Goal: Transaction & Acquisition: Purchase product/service

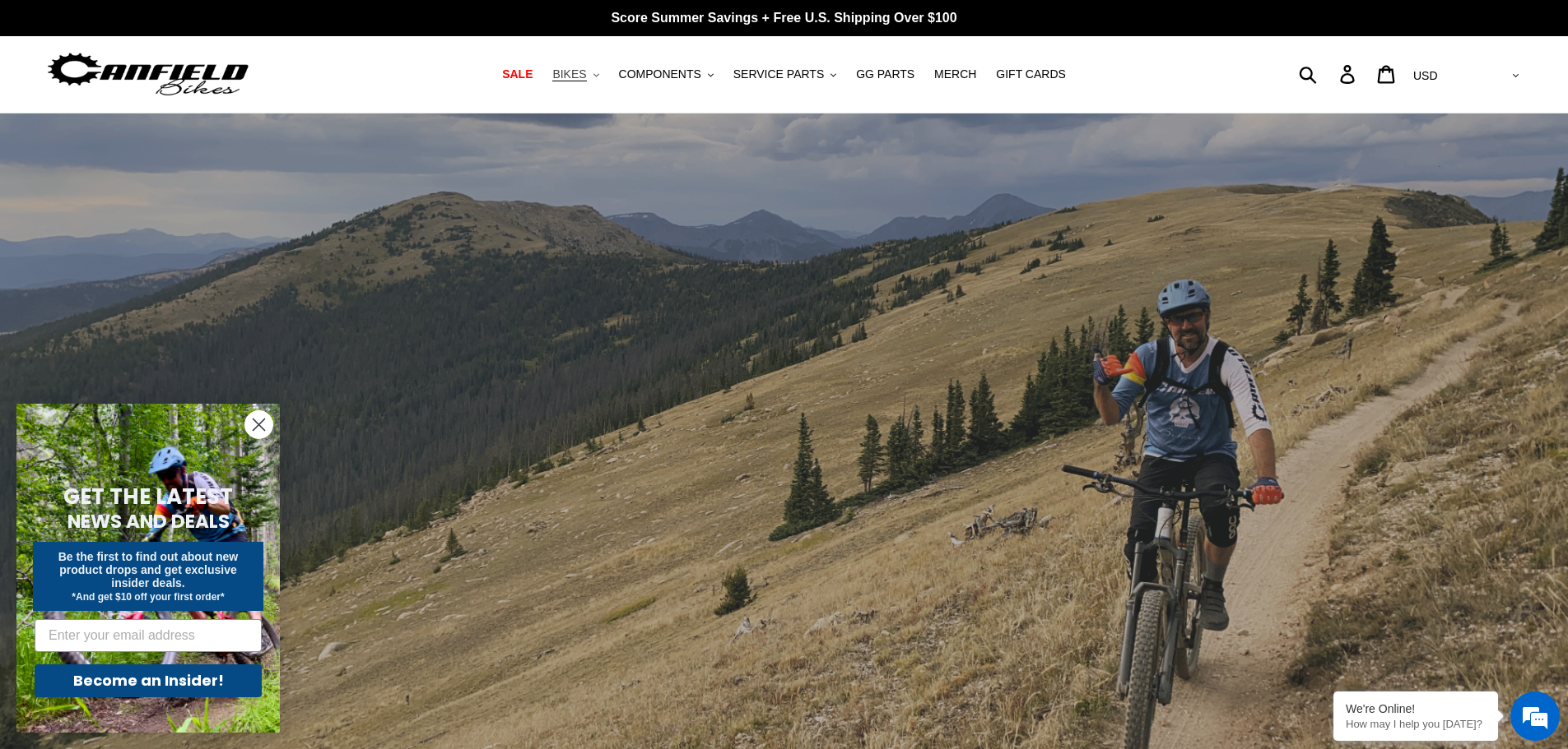
click at [575, 75] on span "BIKES" at bounding box center [569, 74] width 34 height 14
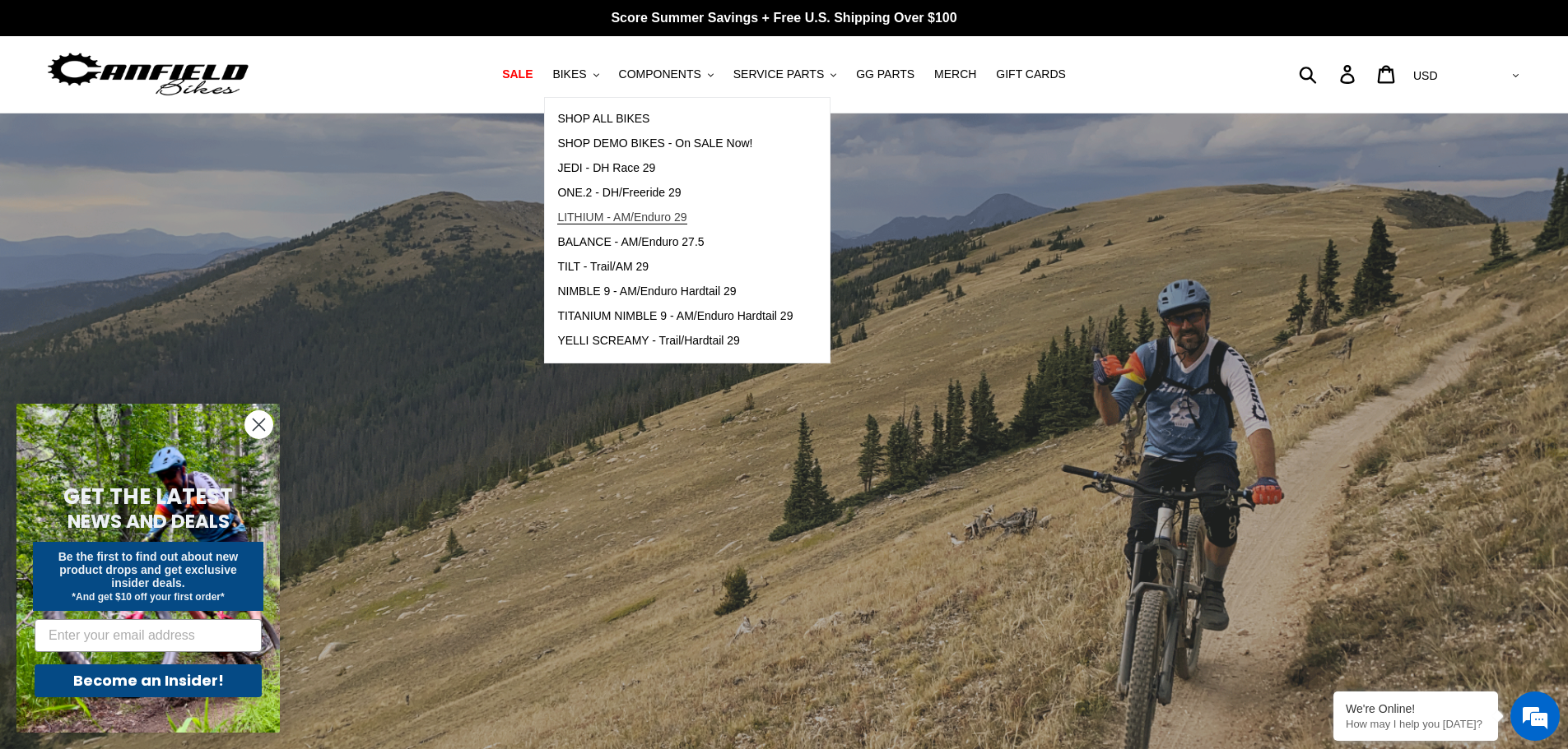
click at [681, 215] on span "LITHIUM - AM/Enduro 29" at bounding box center [621, 218] width 129 height 14
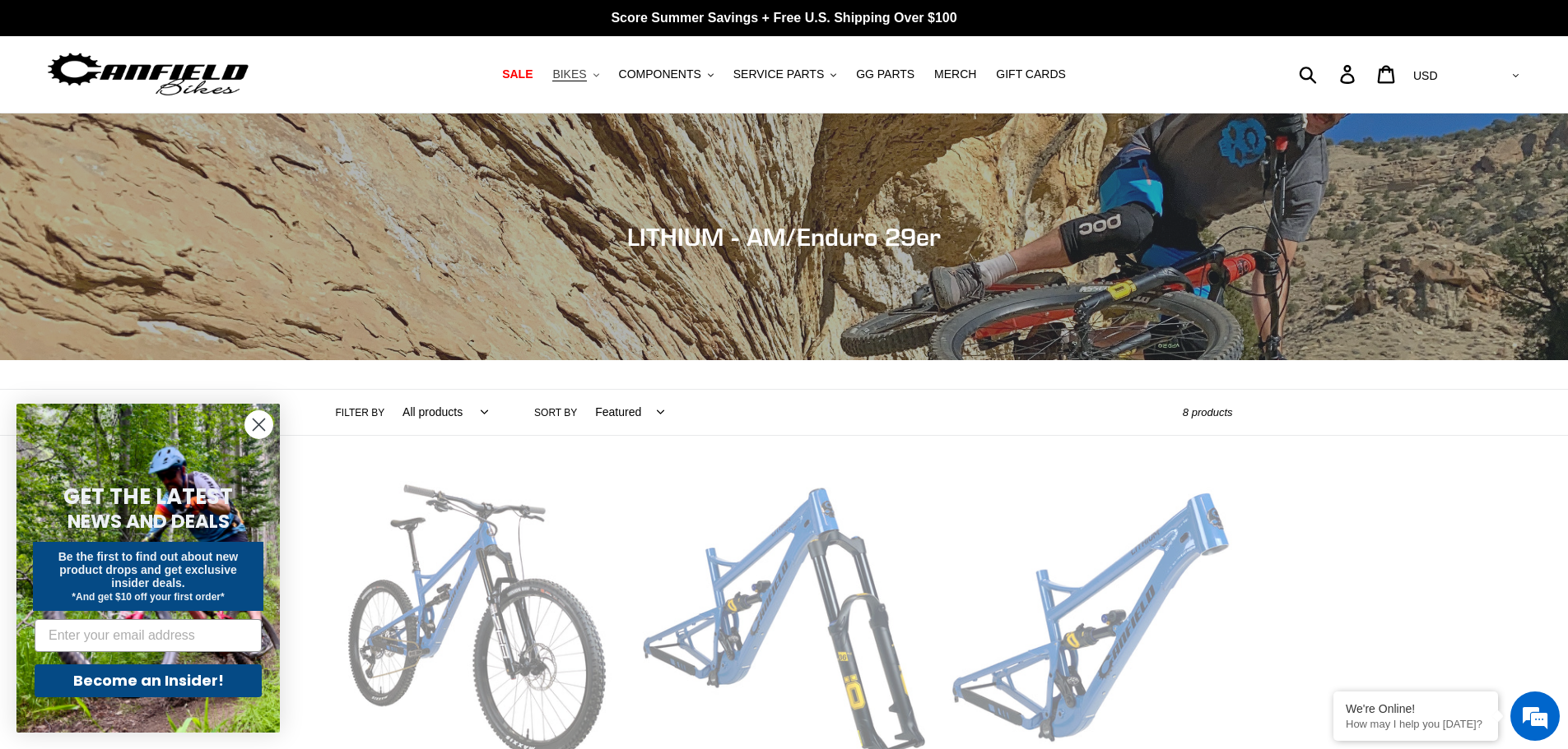
click at [586, 79] on span "BIKES" at bounding box center [569, 74] width 34 height 14
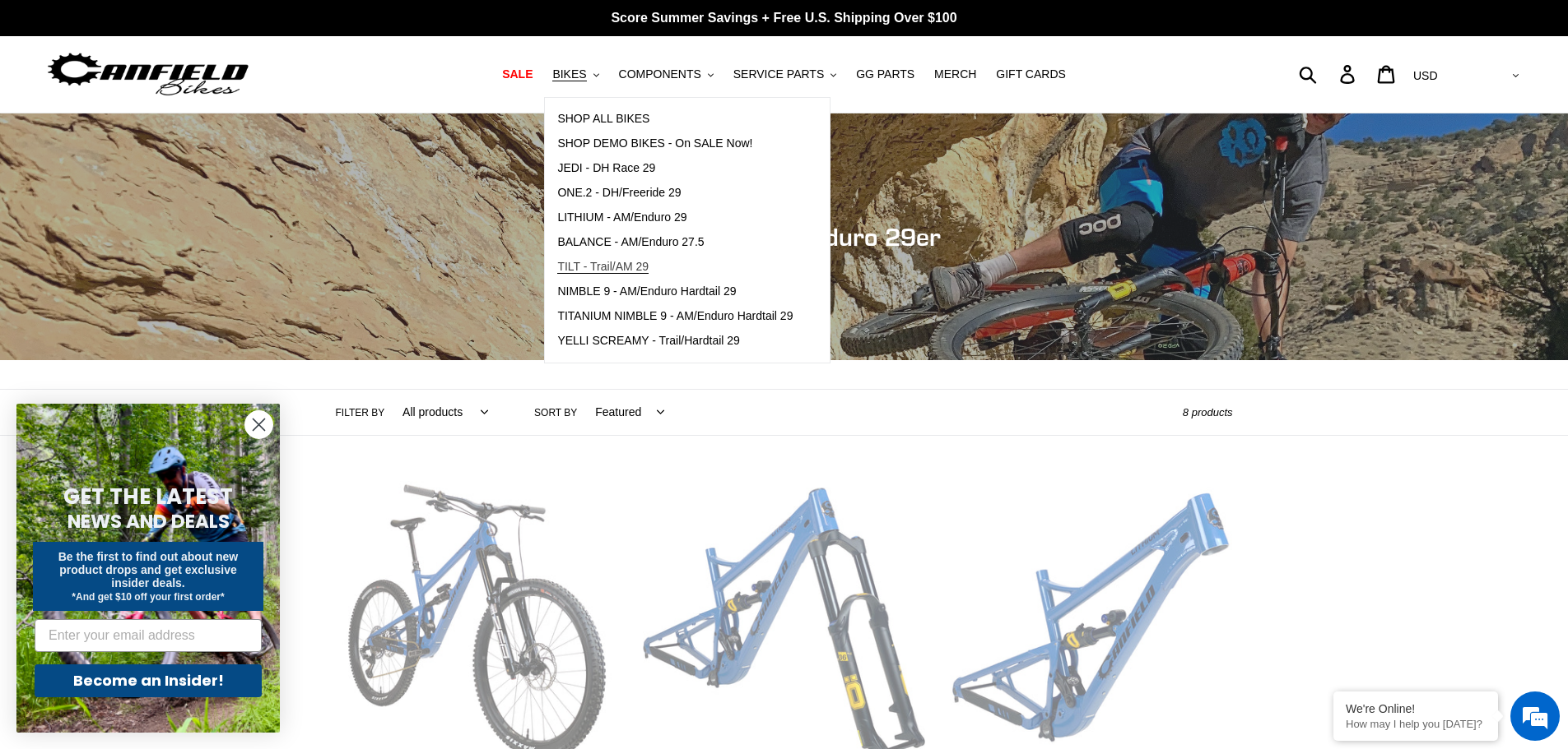
click at [646, 267] on span "TILT - Trail/AM 29" at bounding box center [603, 267] width 91 height 14
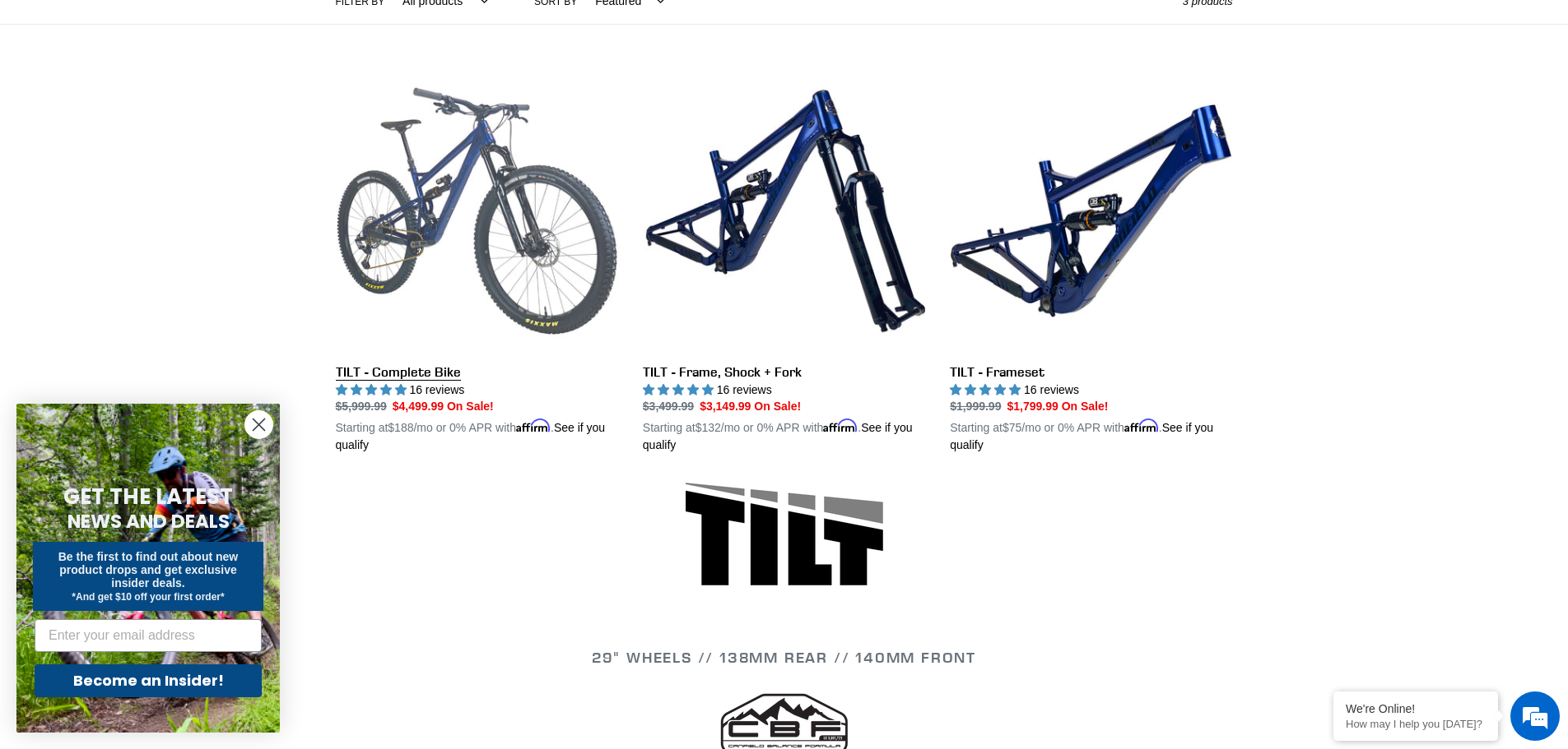
click at [513, 267] on link "TILT - Complete Bike" at bounding box center [476, 262] width 282 height 385
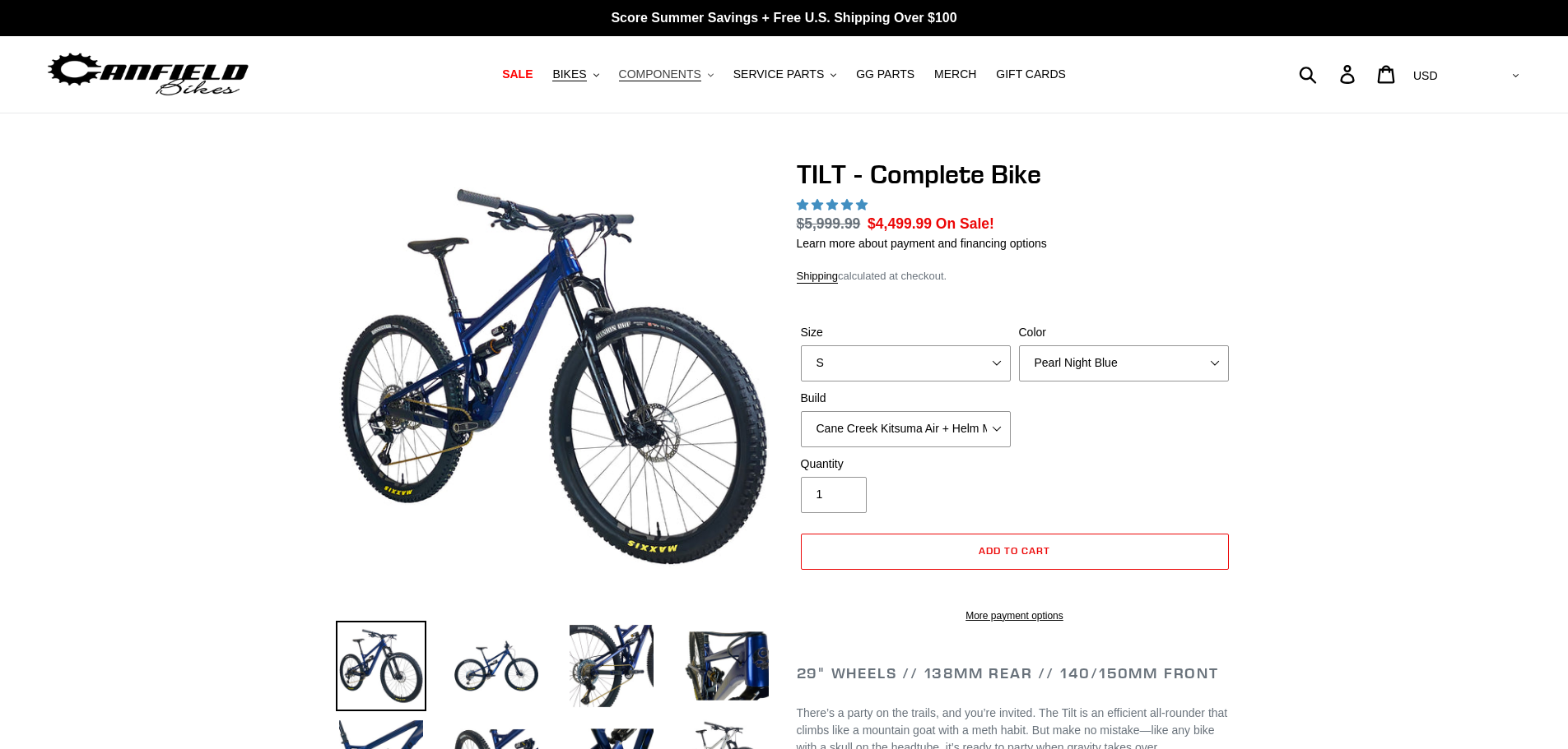
select select "highest-rating"
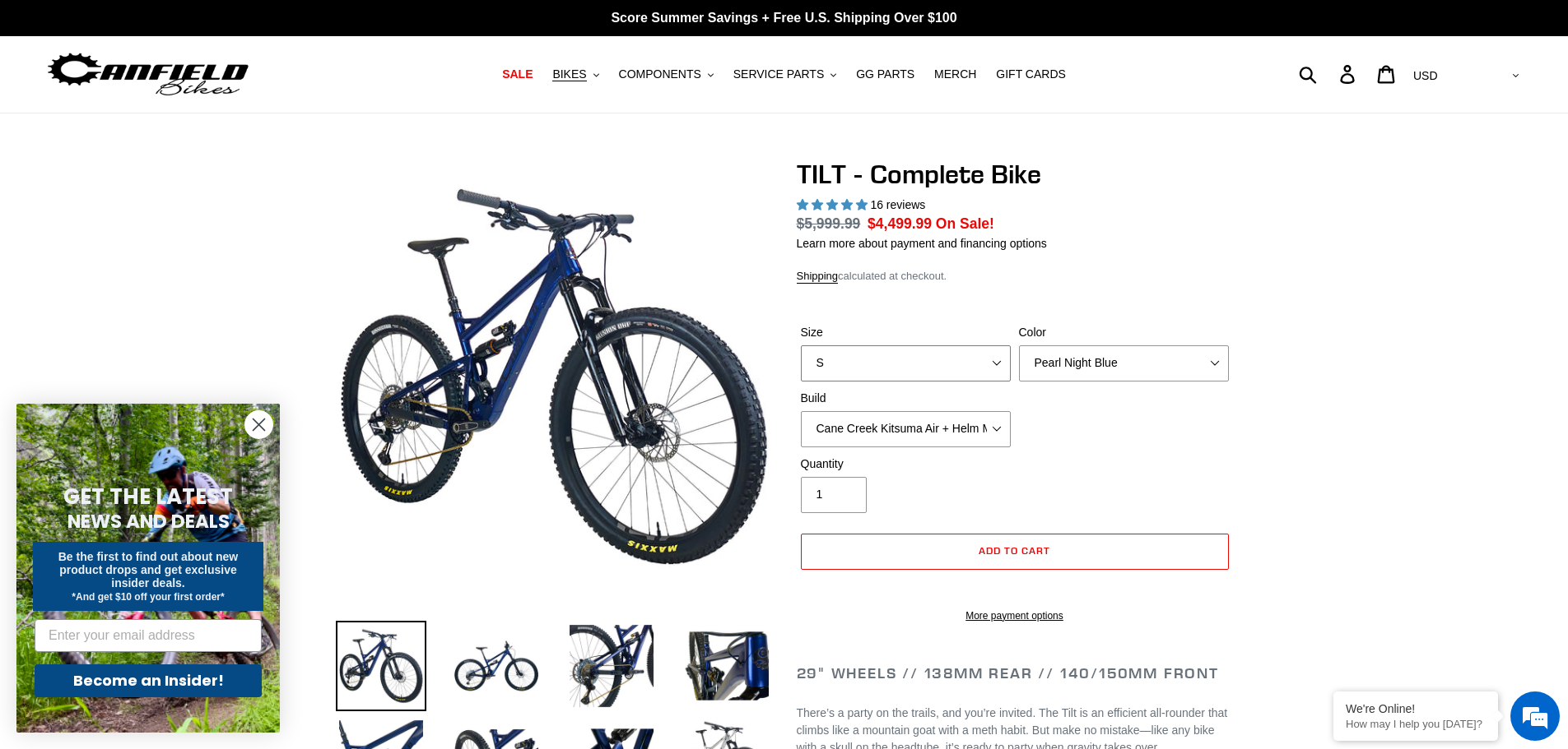
click at [993, 371] on select "S M L" at bounding box center [906, 363] width 210 height 36
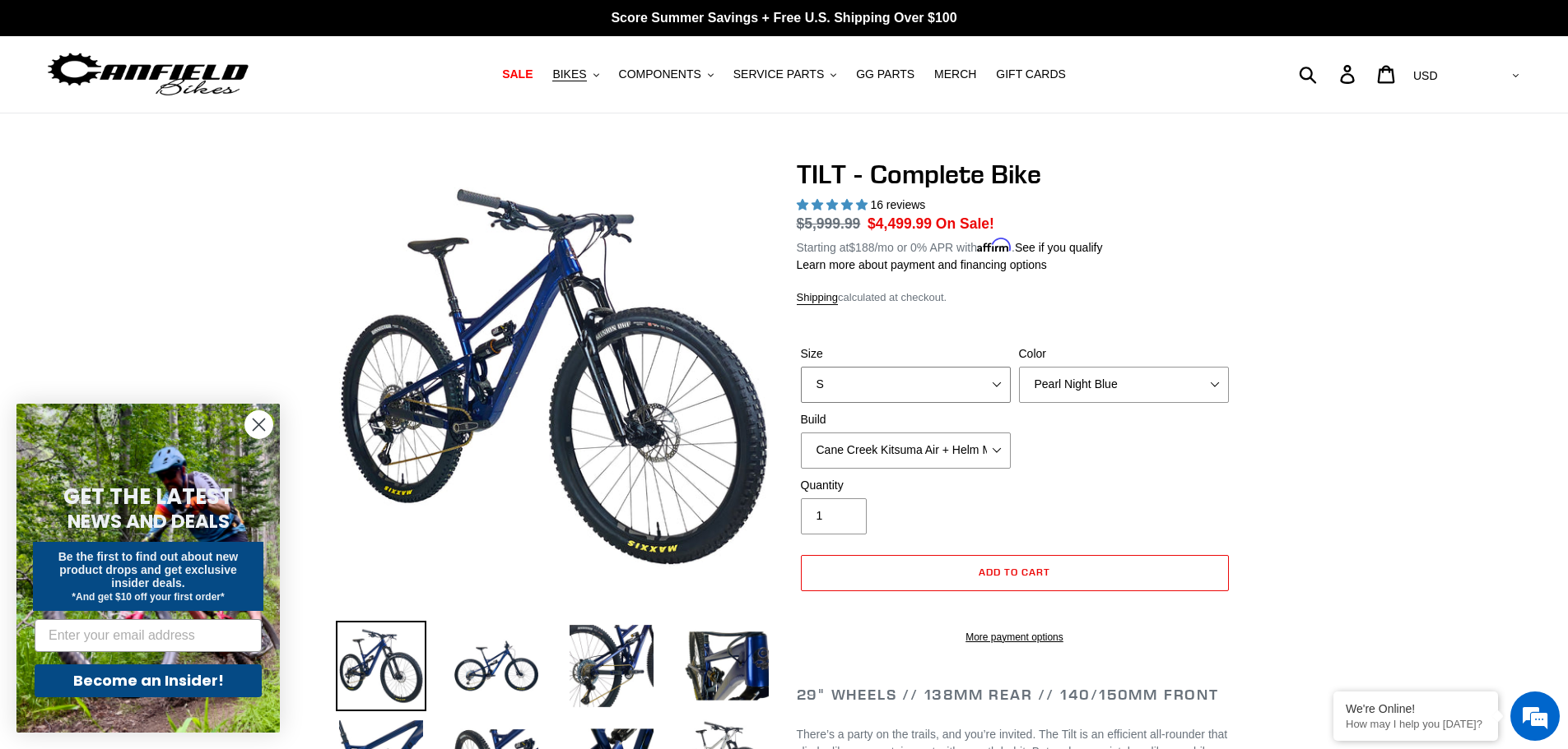
select select "L"
click at [801, 367] on select "S M L" at bounding box center [906, 385] width 210 height 36
click at [1105, 390] on select "Pearl Night Blue Stealth Silver Raw" at bounding box center [1124, 385] width 210 height 36
click at [1019, 367] on select "Pearl Night Blue Stealth Silver Raw" at bounding box center [1124, 385] width 210 height 36
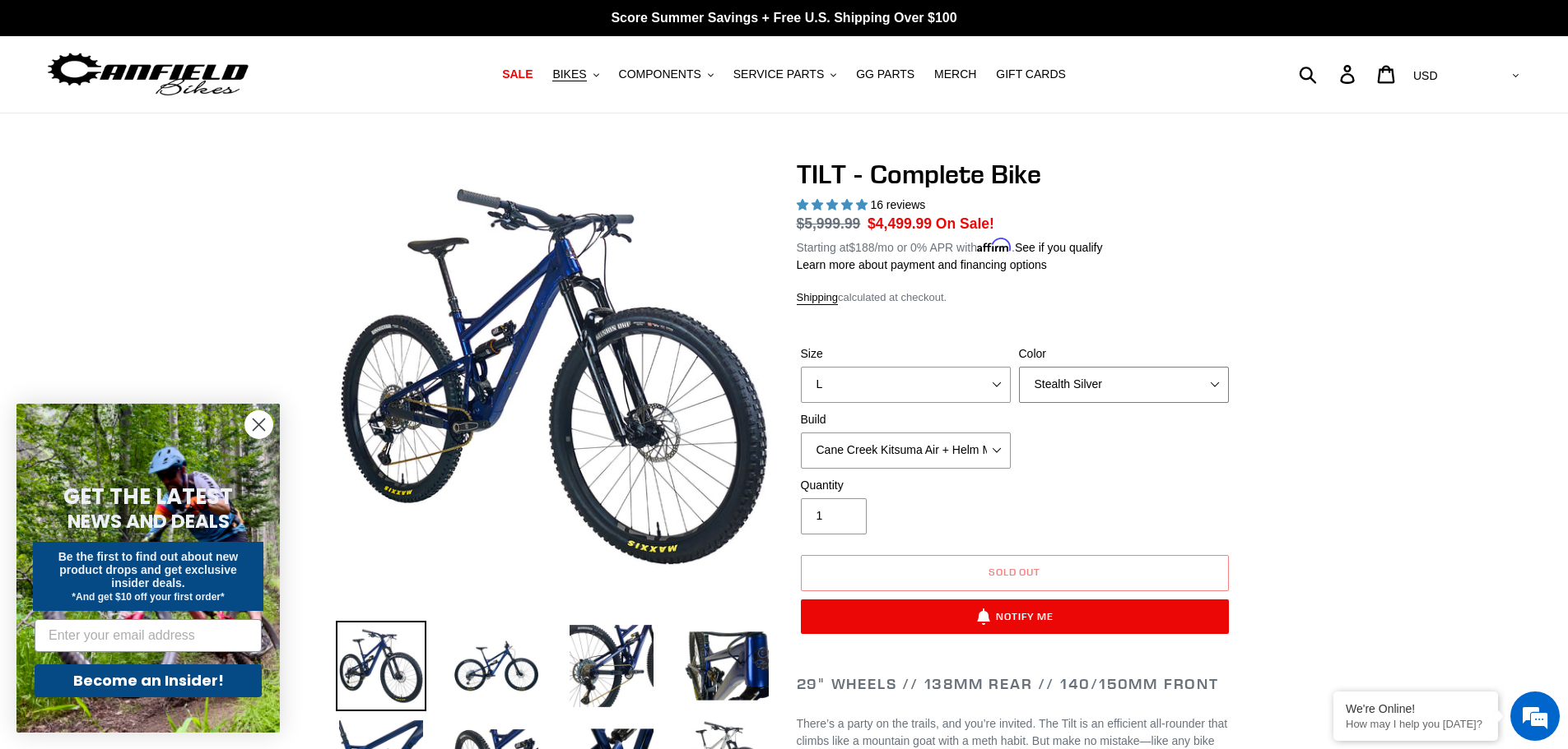
click at [1141, 391] on select "Pearl Night Blue Stealth Silver Raw" at bounding box center [1124, 385] width 210 height 36
click at [1019, 367] on select "Pearl Night Blue Stealth Silver Raw" at bounding box center [1124, 385] width 210 height 36
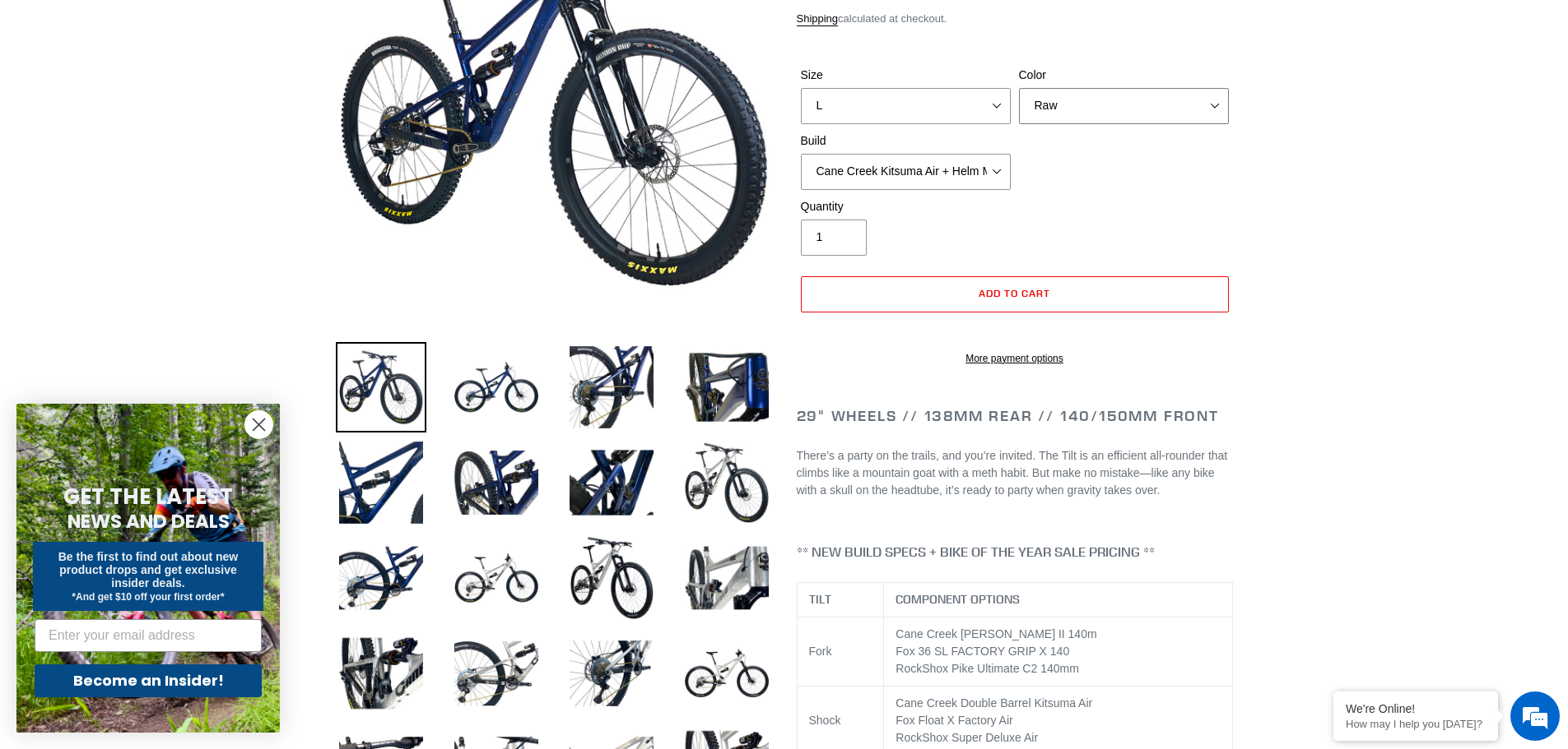
scroll to position [494, 0]
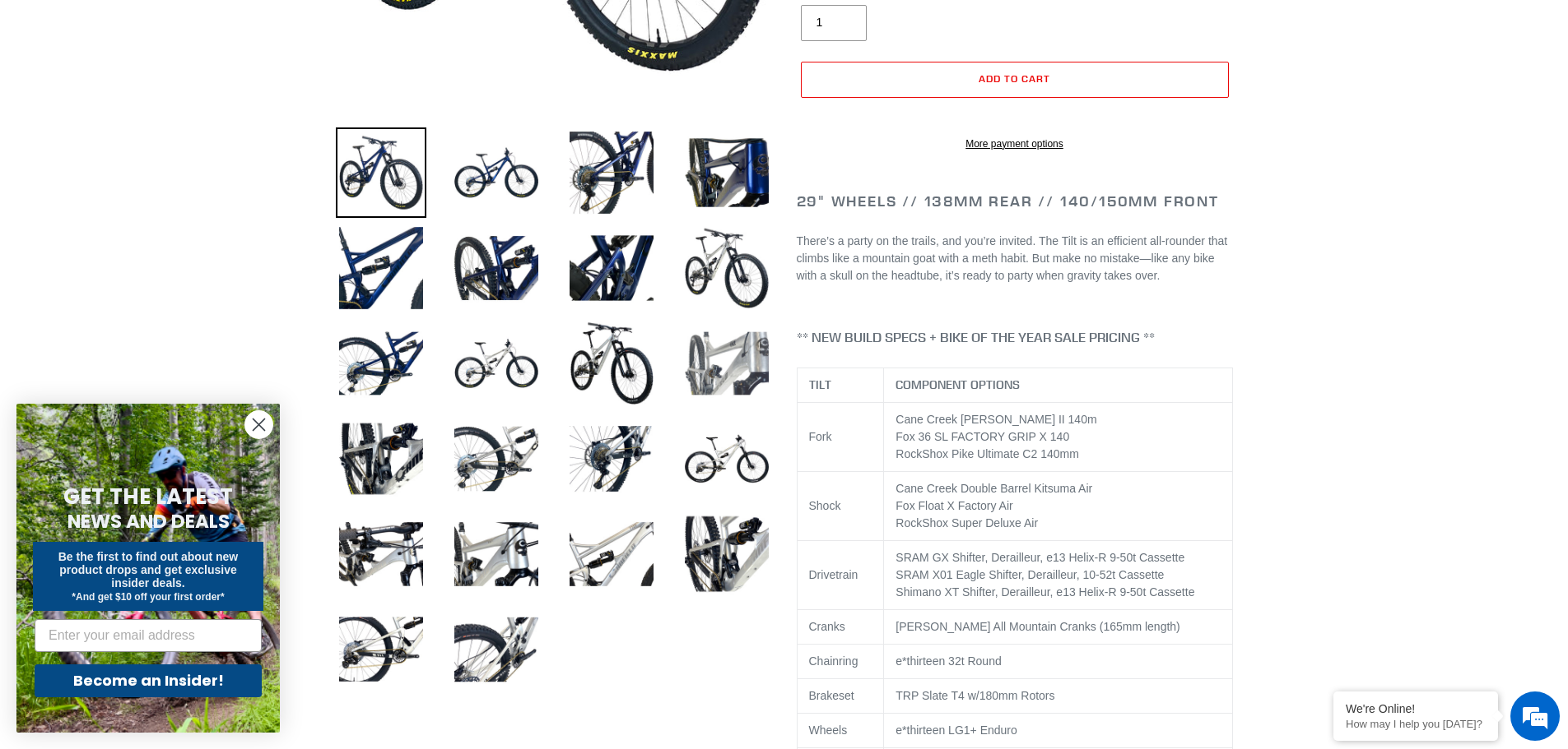
click at [735, 375] on img at bounding box center [726, 363] width 90 height 90
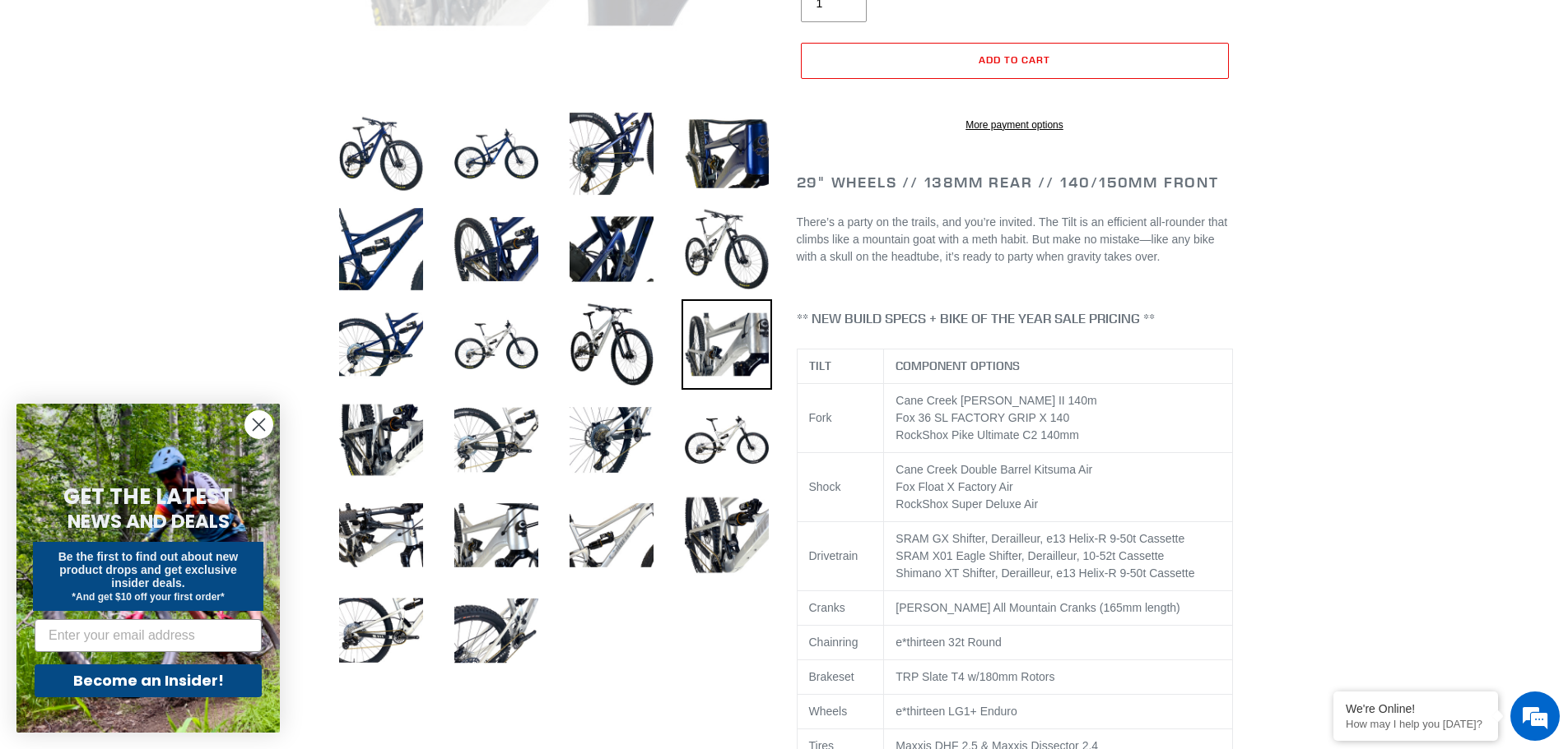
scroll to position [658, 0]
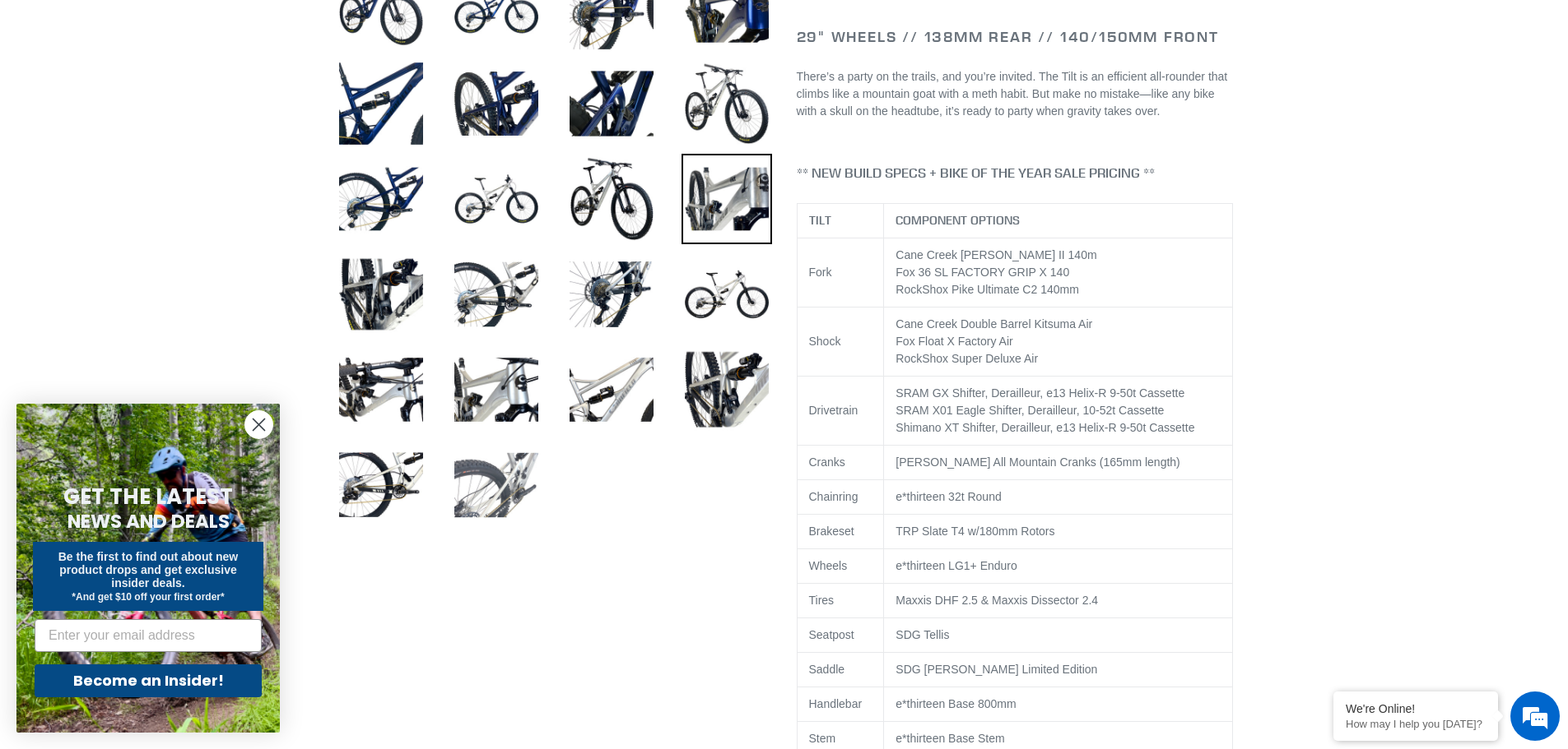
click at [529, 472] on img at bounding box center [496, 485] width 90 height 90
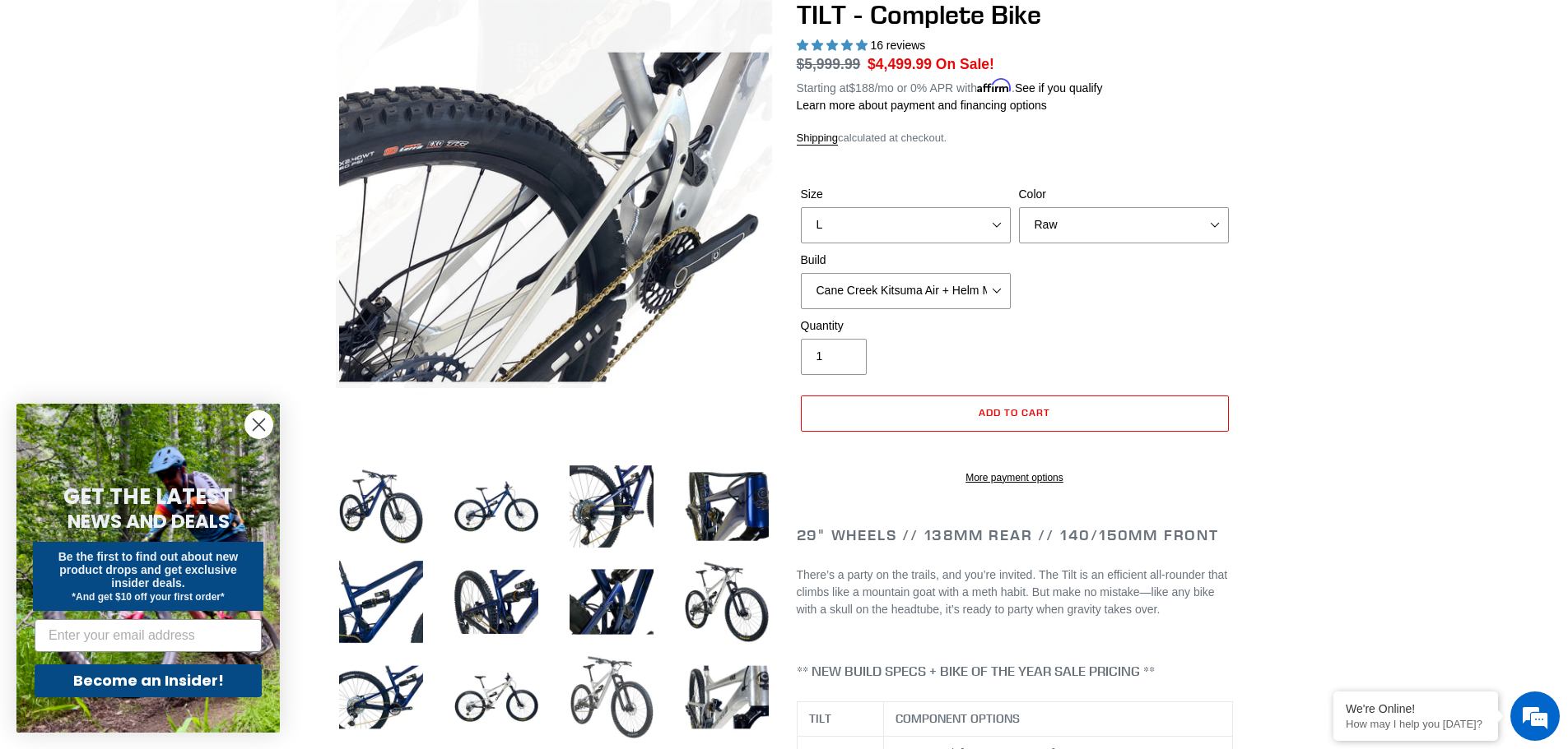
scroll to position [329, 0]
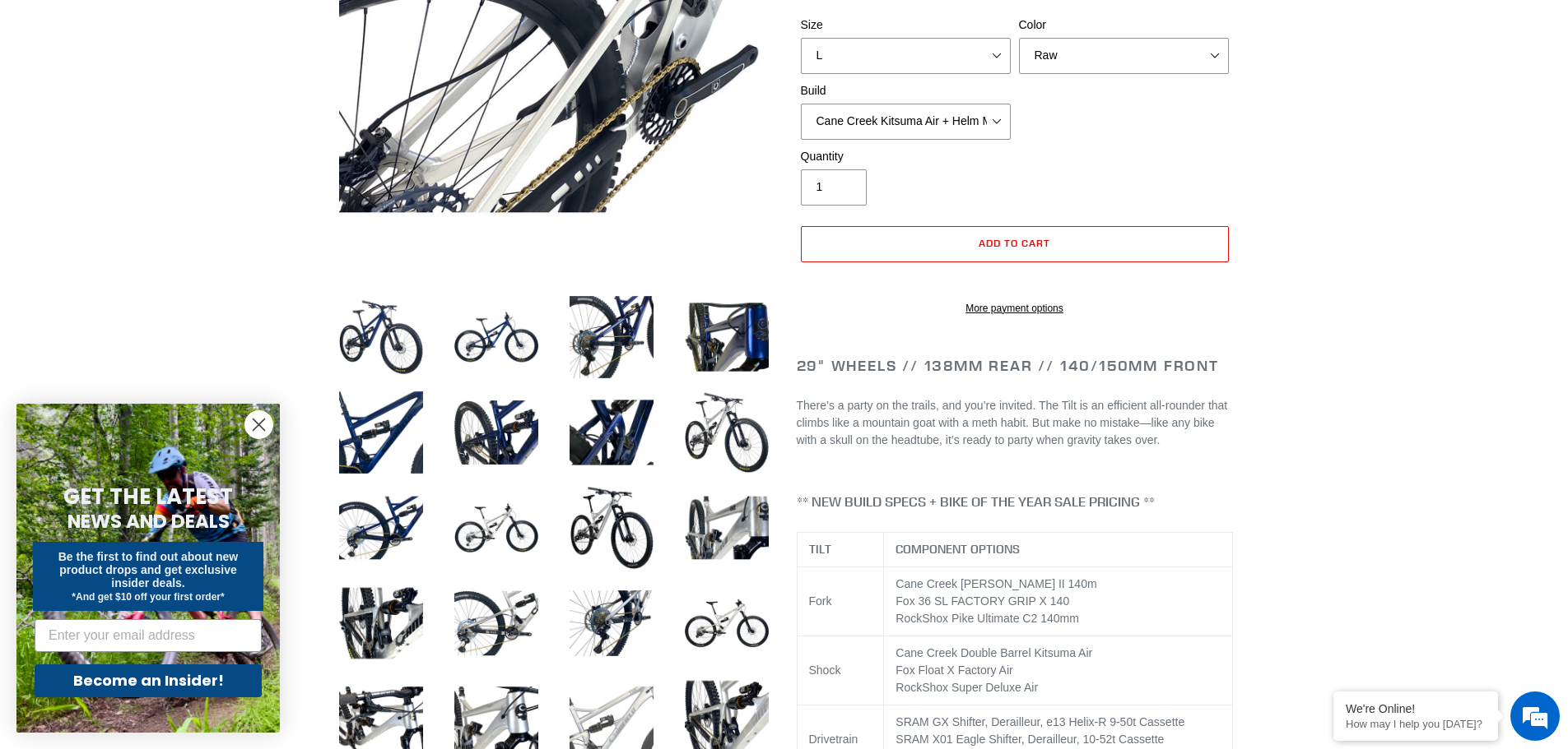
click at [623, 705] on img at bounding box center [611, 718] width 90 height 90
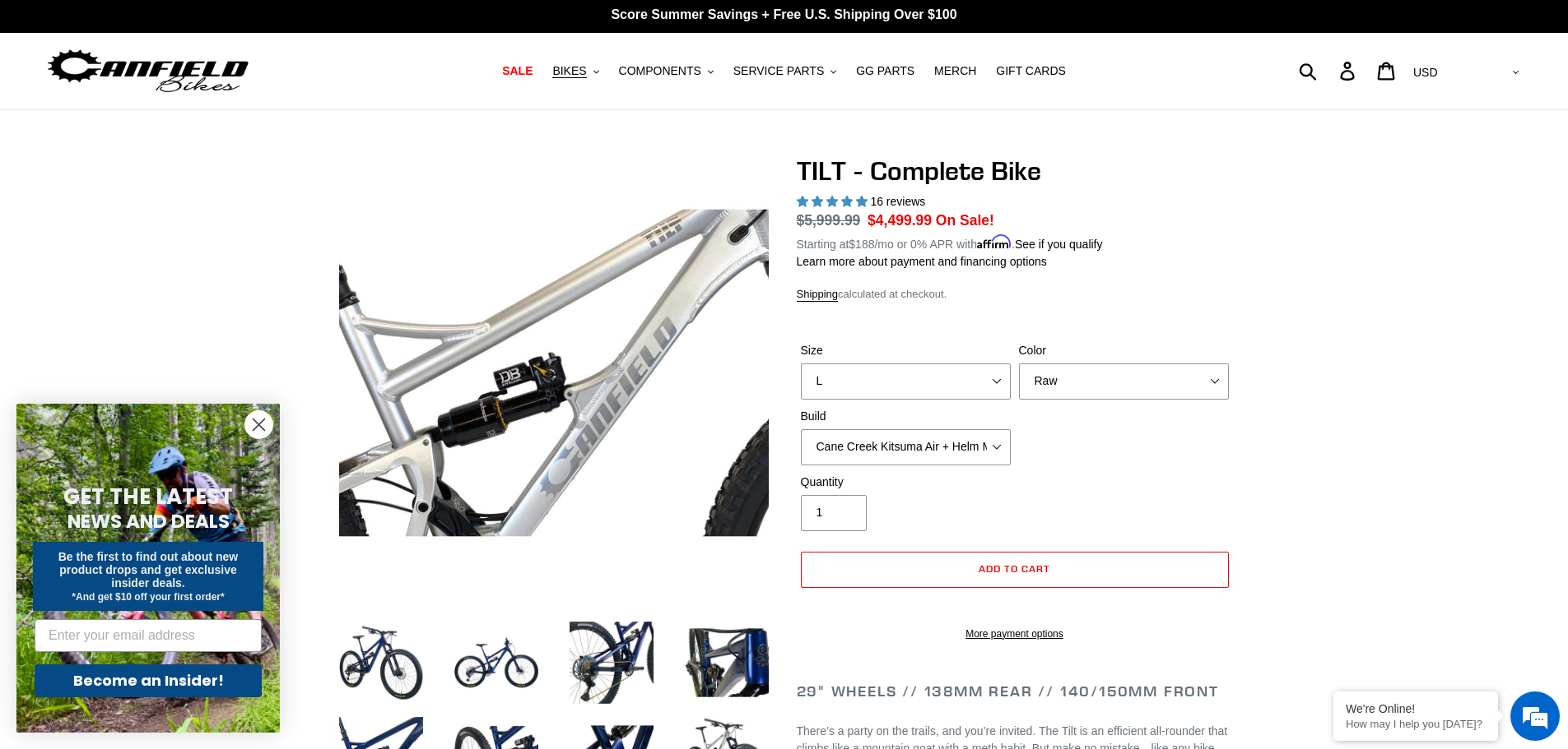
scroll to position [0, 0]
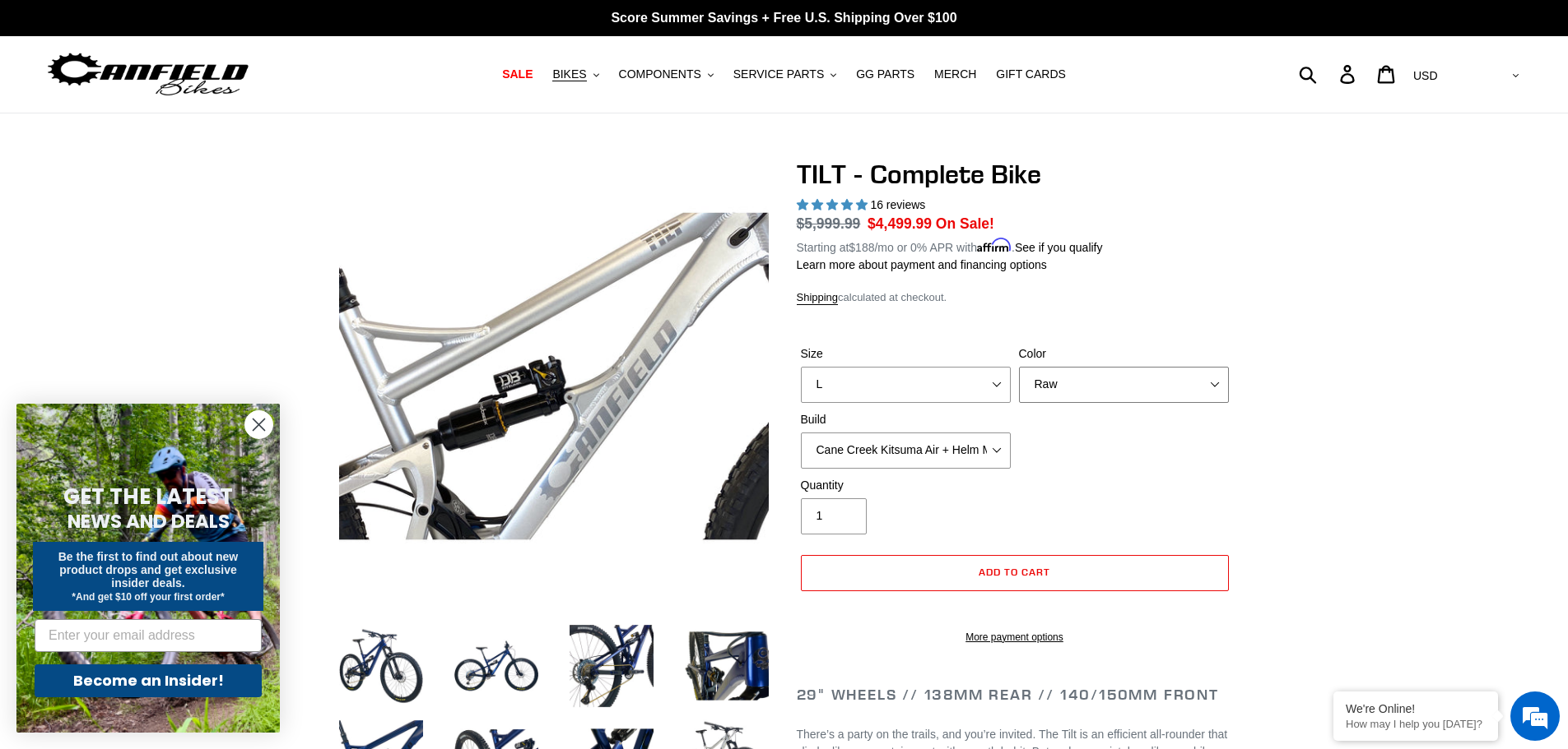
click at [1173, 372] on select "Pearl Night Blue Stealth Silver Raw" at bounding box center [1124, 385] width 210 height 36
click at [1019, 367] on select "Pearl Night Blue Stealth Silver Raw" at bounding box center [1124, 385] width 210 height 36
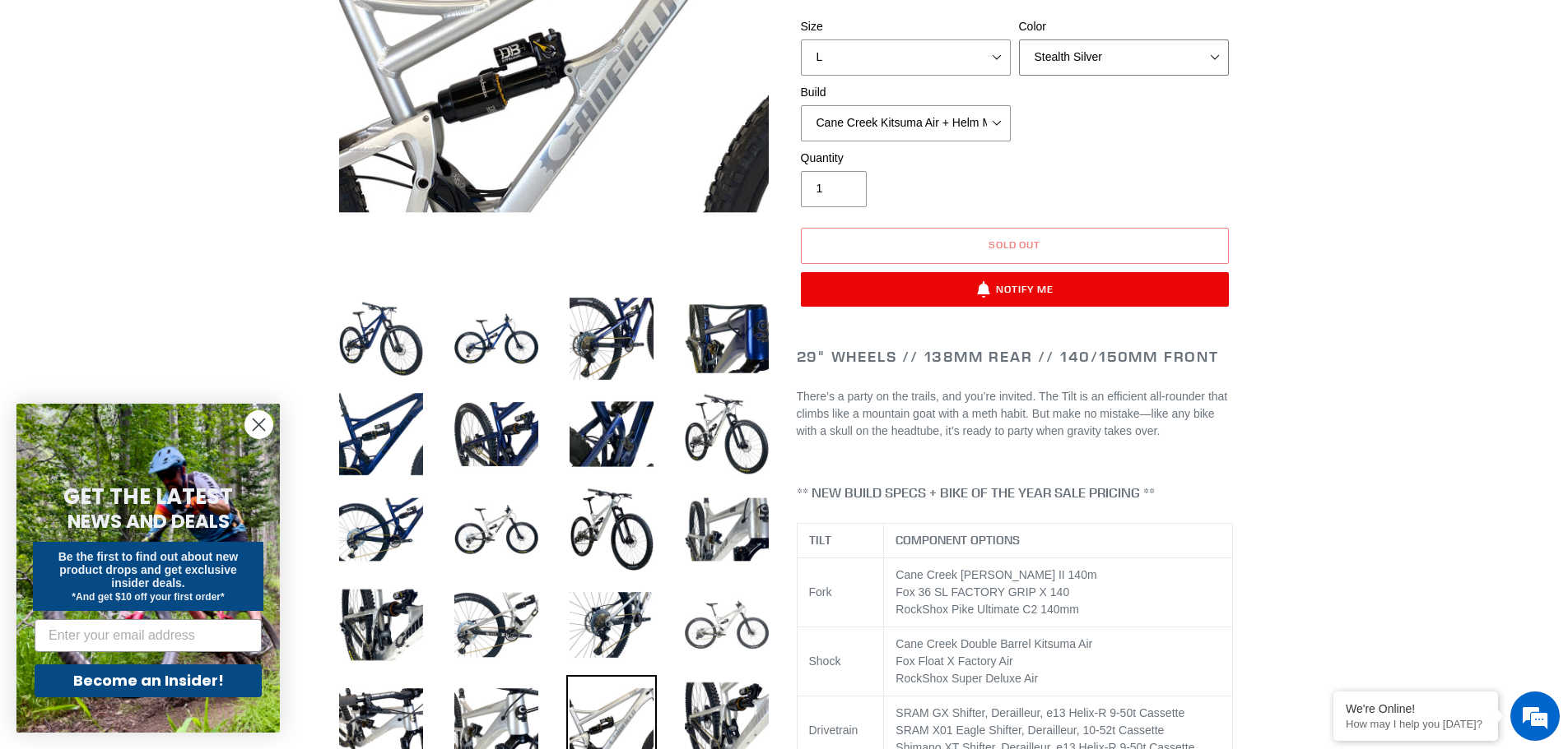
scroll to position [329, 0]
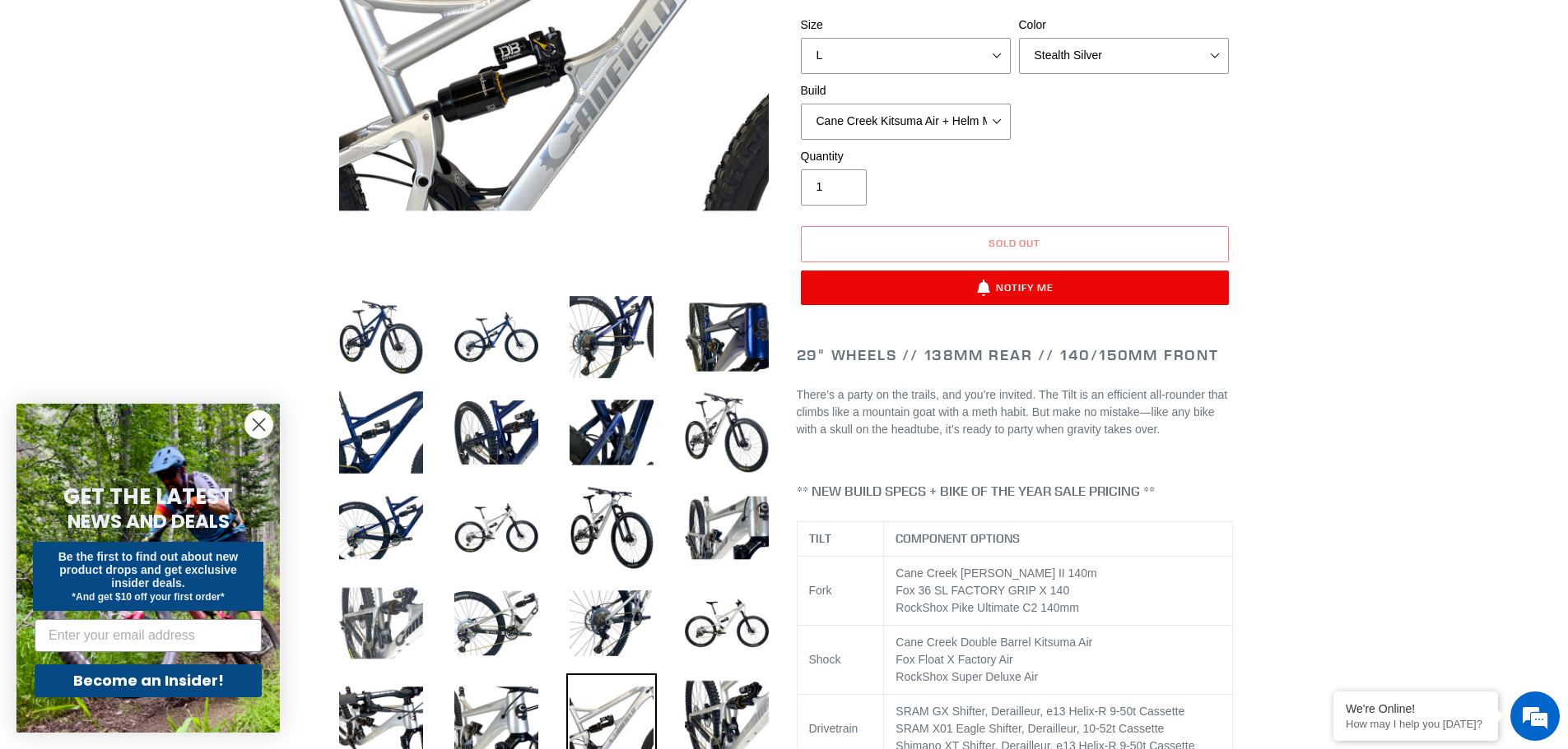
click at [395, 646] on img at bounding box center [380, 623] width 90 height 90
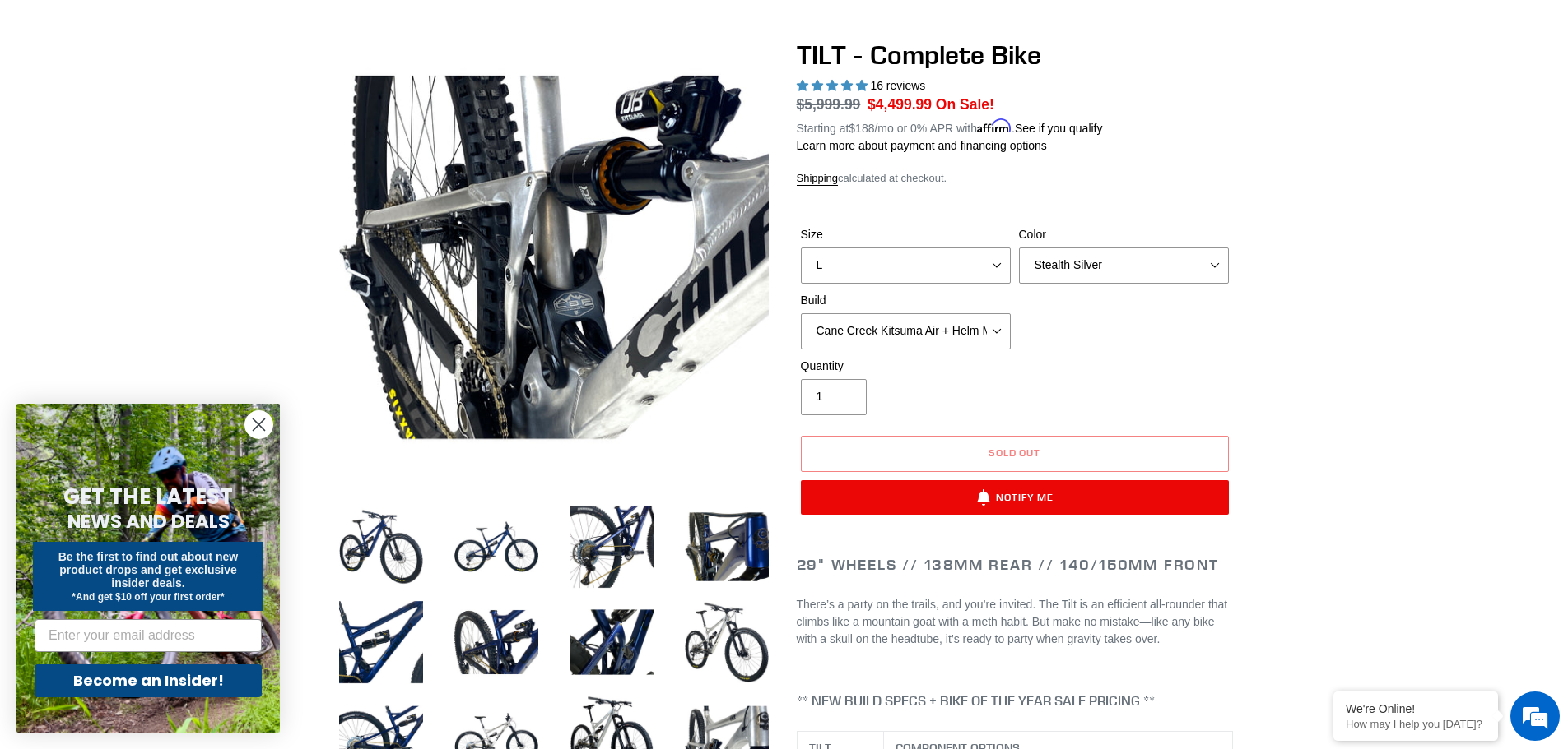
scroll to position [0, 0]
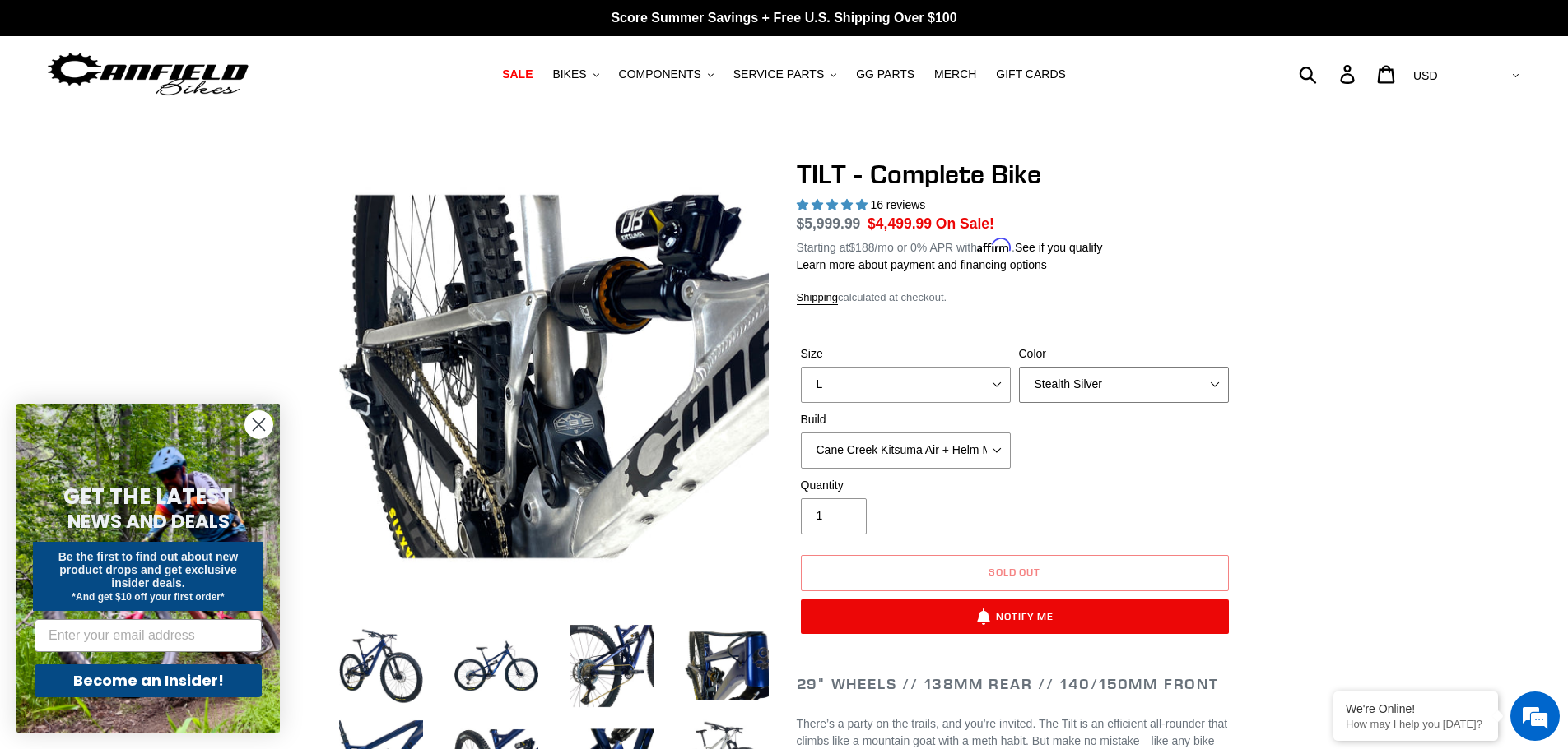
click at [1056, 386] on select "Pearl Night Blue Stealth Silver Raw" at bounding box center [1124, 385] width 210 height 36
select select "Pearl Night Blue"
click at [1019, 367] on select "Pearl Night Blue Stealth Silver Raw" at bounding box center [1124, 385] width 210 height 36
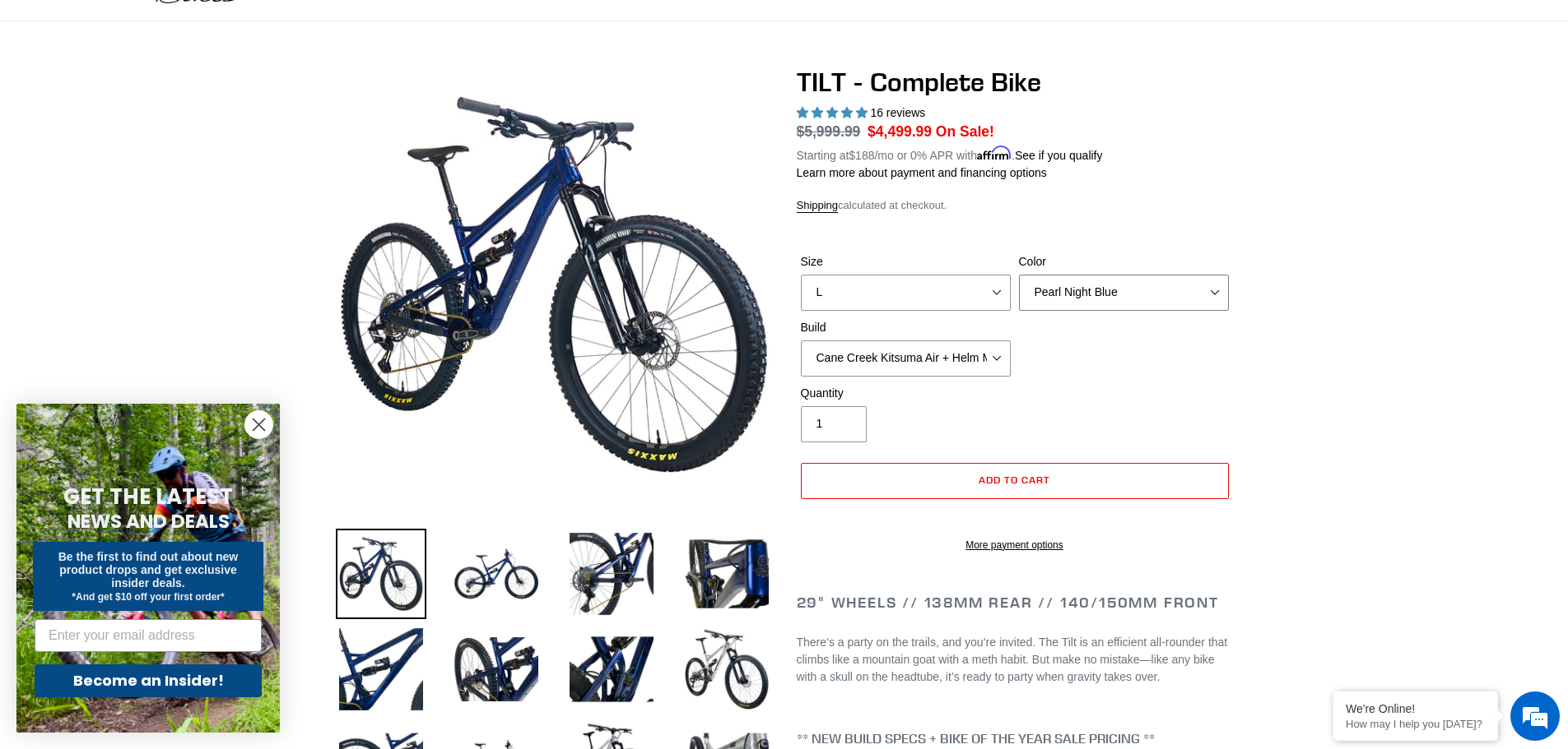
scroll to position [164, 0]
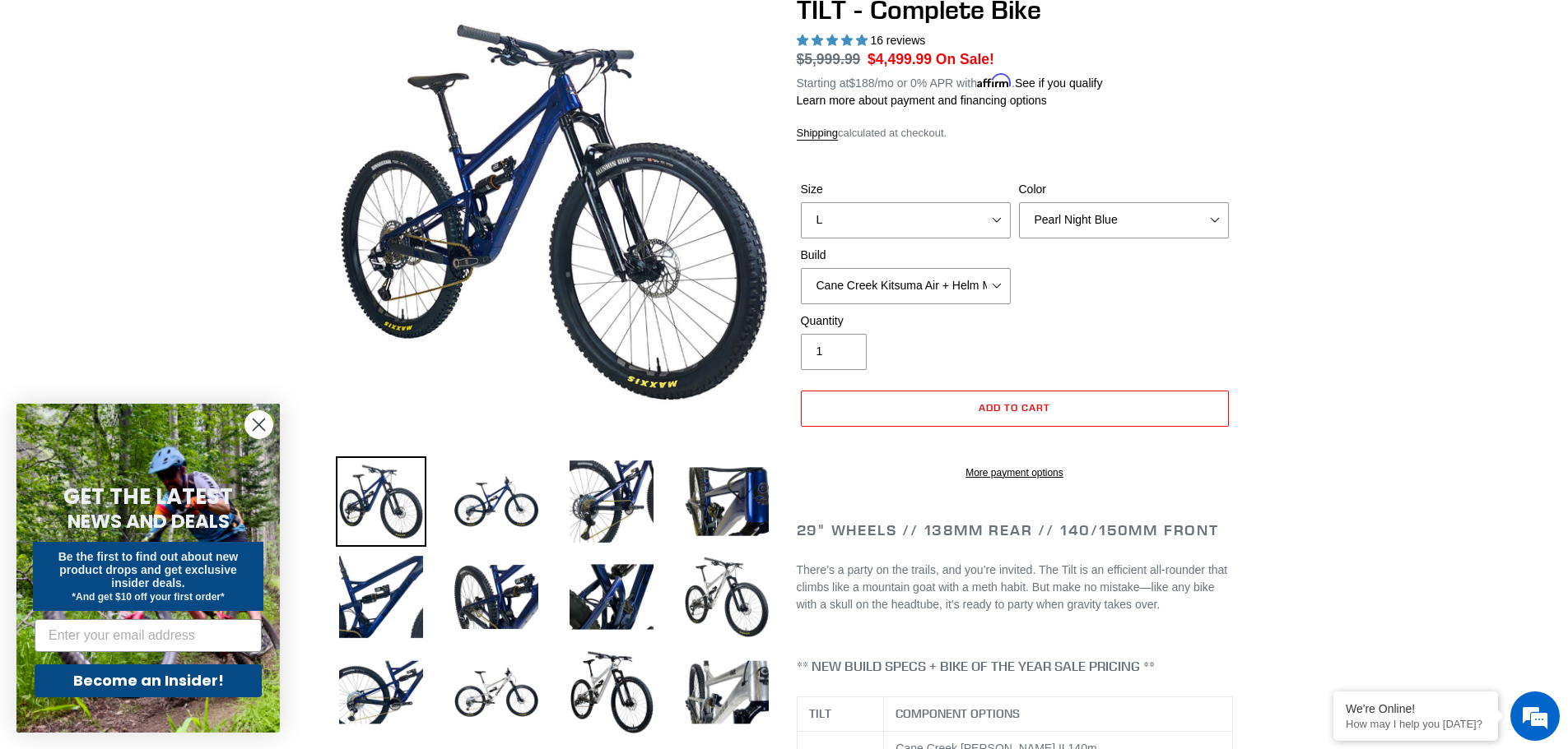
click at [1015, 309] on div "Size S M L Color Pearl Night Blue Stealth Silver Raw Build Cane Creek Kitsuma A…" at bounding box center [1015, 246] width 436 height 131
click at [1004, 299] on select "Cane Creek Kitsuma Air + Helm MKII 140 + SRAM GX Cane Creek Kitsuma Air + Helm …" at bounding box center [906, 286] width 210 height 36
click at [801, 268] on select "Cane Creek Kitsuma Air + Helm MKII 140 + SRAM GX Cane Creek Kitsuma Air + Helm …" at bounding box center [906, 286] width 210 height 36
click at [968, 298] on select "Cane Creek Kitsuma Air + Helm MKII 140 + SRAM GX Cane Creek Kitsuma Air + Helm …" at bounding box center [906, 286] width 210 height 36
click at [801, 268] on select "Cane Creek Kitsuma Air + Helm MKII 140 + SRAM GX Cane Creek Kitsuma Air + Helm …" at bounding box center [906, 286] width 210 height 36
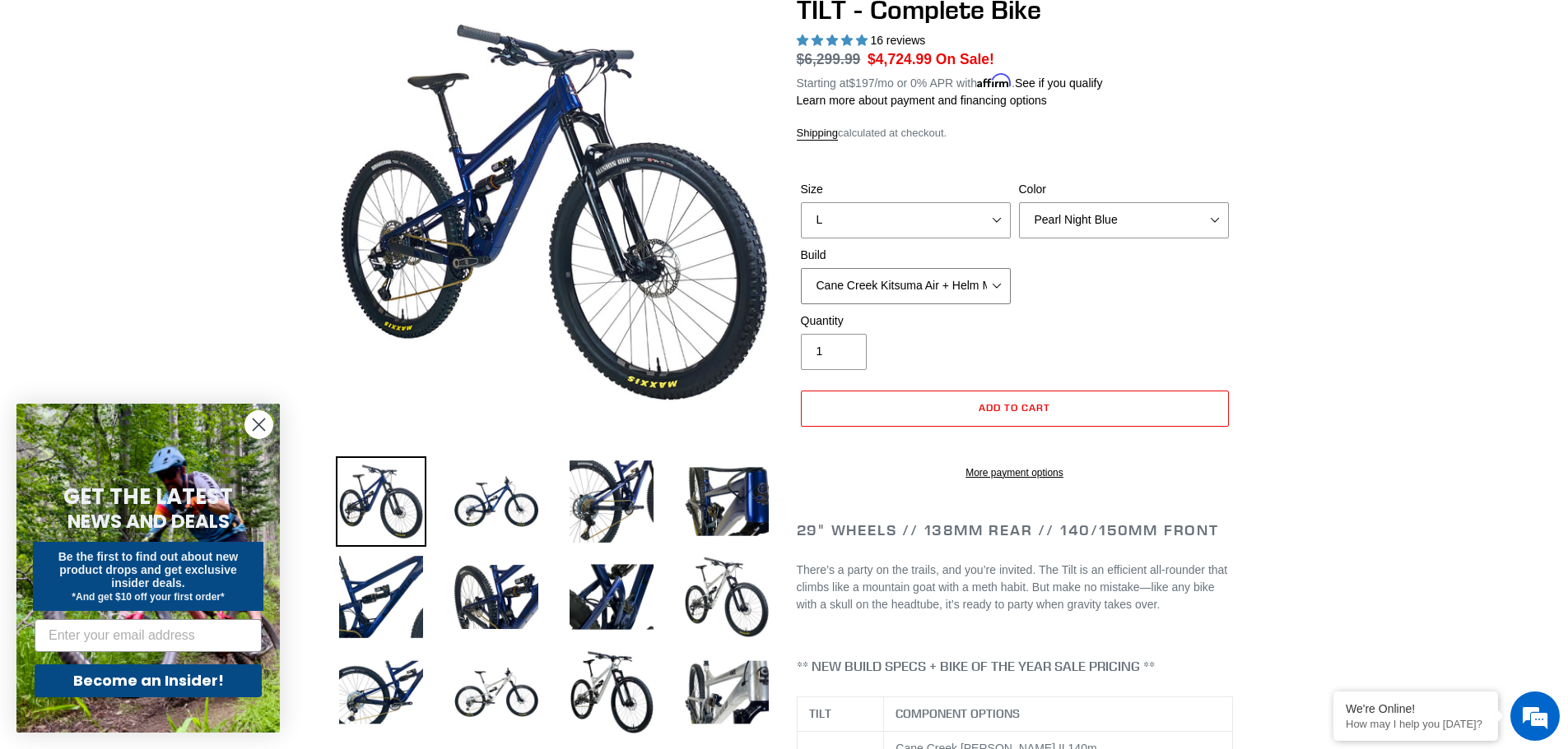
click at [959, 288] on select "Cane Creek Kitsuma Air + Helm MKII 140 + SRAM GX Cane Creek Kitsuma Air + Helm …" at bounding box center [906, 286] width 210 height 36
click at [801, 268] on select "Cane Creek Kitsuma Air + Helm MKII 140 + SRAM GX Cane Creek Kitsuma Air + Helm …" at bounding box center [906, 286] width 210 height 36
drag, startPoint x: 958, startPoint y: 292, endPoint x: 955, endPoint y: 301, distance: 9.5
click at [957, 292] on select "Cane Creek Kitsuma Air + Helm MKII 140 + SRAM GX Cane Creek Kitsuma Air + Helm …" at bounding box center [906, 286] width 210 height 36
click at [801, 268] on select "Cane Creek Kitsuma Air + Helm MKII 140 + SRAM GX Cane Creek Kitsuma Air + Helm …" at bounding box center [906, 286] width 210 height 36
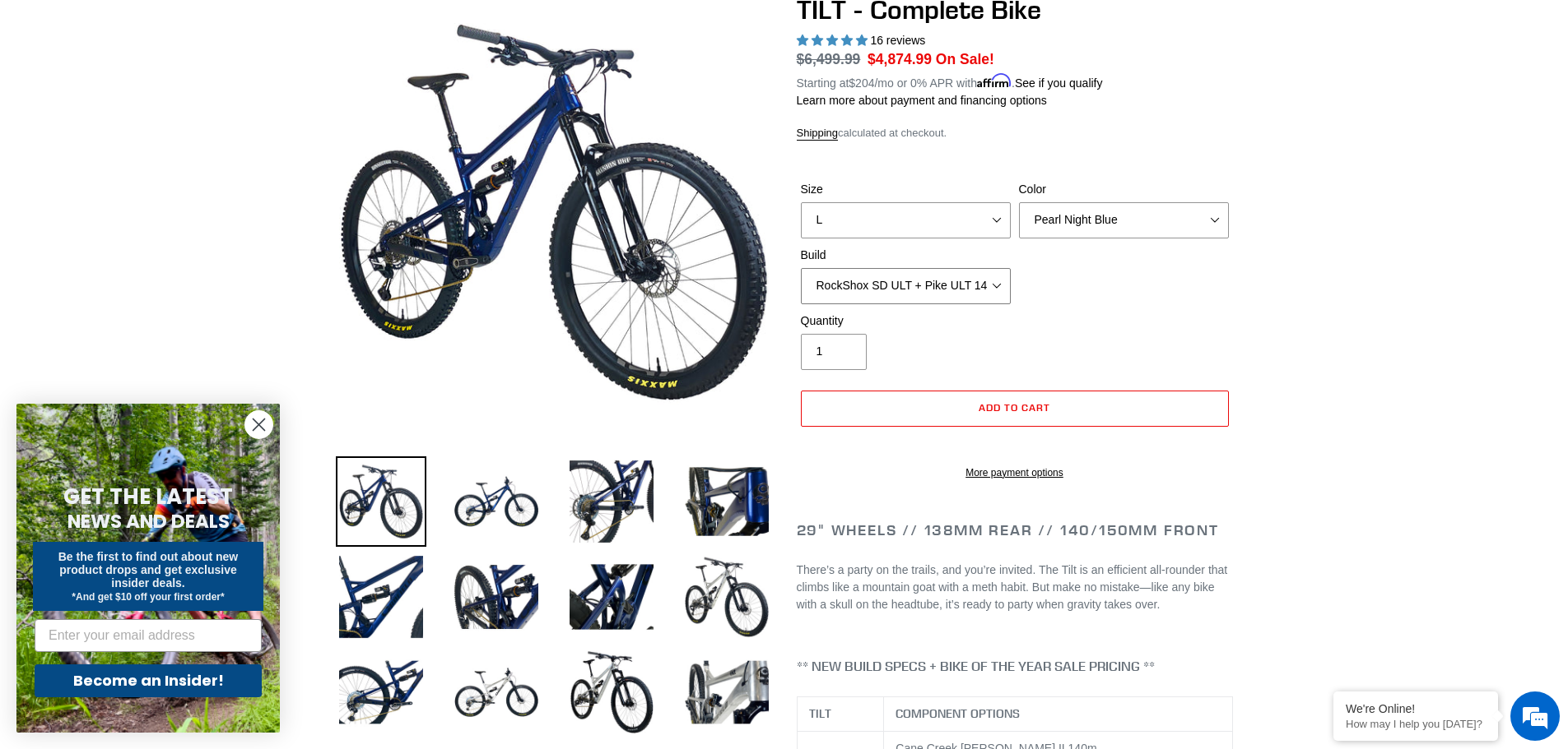
click at [941, 300] on select "Cane Creek Kitsuma Air + Helm MKII 140 + SRAM GX Cane Creek Kitsuma Air + Helm …" at bounding box center [906, 286] width 210 height 36
click at [801, 268] on select "Cane Creek Kitsuma Air + Helm MKII 140 + SRAM GX Cane Creek Kitsuma Air + Helm …" at bounding box center [906, 286] width 210 height 36
click at [943, 288] on select "Cane Creek Kitsuma Air + Helm MKII 140 + SRAM GX Cane Creek Kitsuma Air + Helm …" at bounding box center [906, 286] width 210 height 36
click at [801, 268] on select "Cane Creek Kitsuma Air + Helm MKII 140 + SRAM GX Cane Creek Kitsuma Air + Helm …" at bounding box center [906, 286] width 210 height 36
click at [955, 281] on select "Cane Creek Kitsuma Air + Helm MKII 140 + SRAM GX Cane Creek Kitsuma Air + Helm …" at bounding box center [906, 286] width 210 height 36
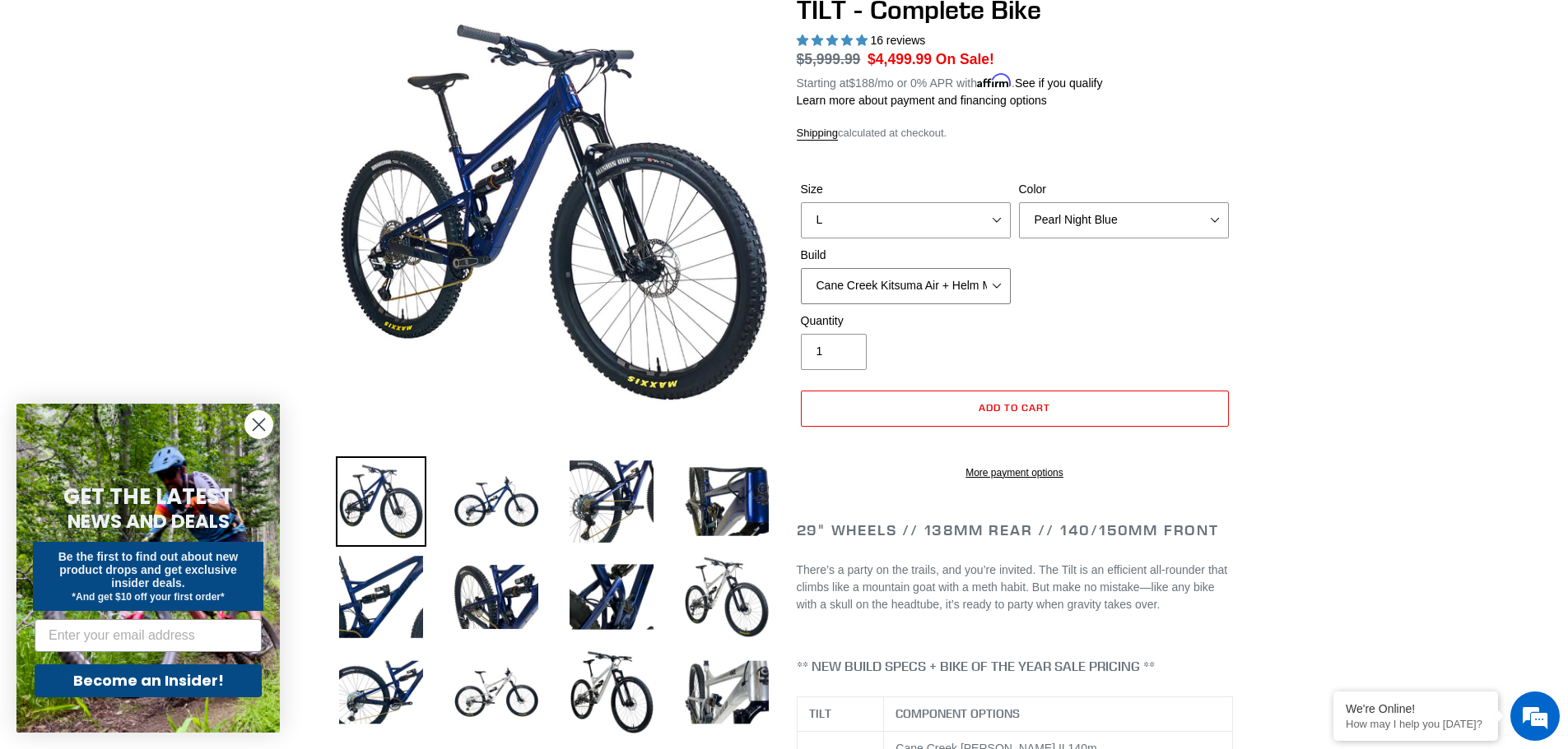
click at [801, 268] on select "Cane Creek Kitsuma Air + Helm MKII 140 + SRAM GX Cane Creek Kitsuma Air + Helm …" at bounding box center [906, 286] width 210 height 36
click at [613, 504] on img at bounding box center [611, 501] width 90 height 90
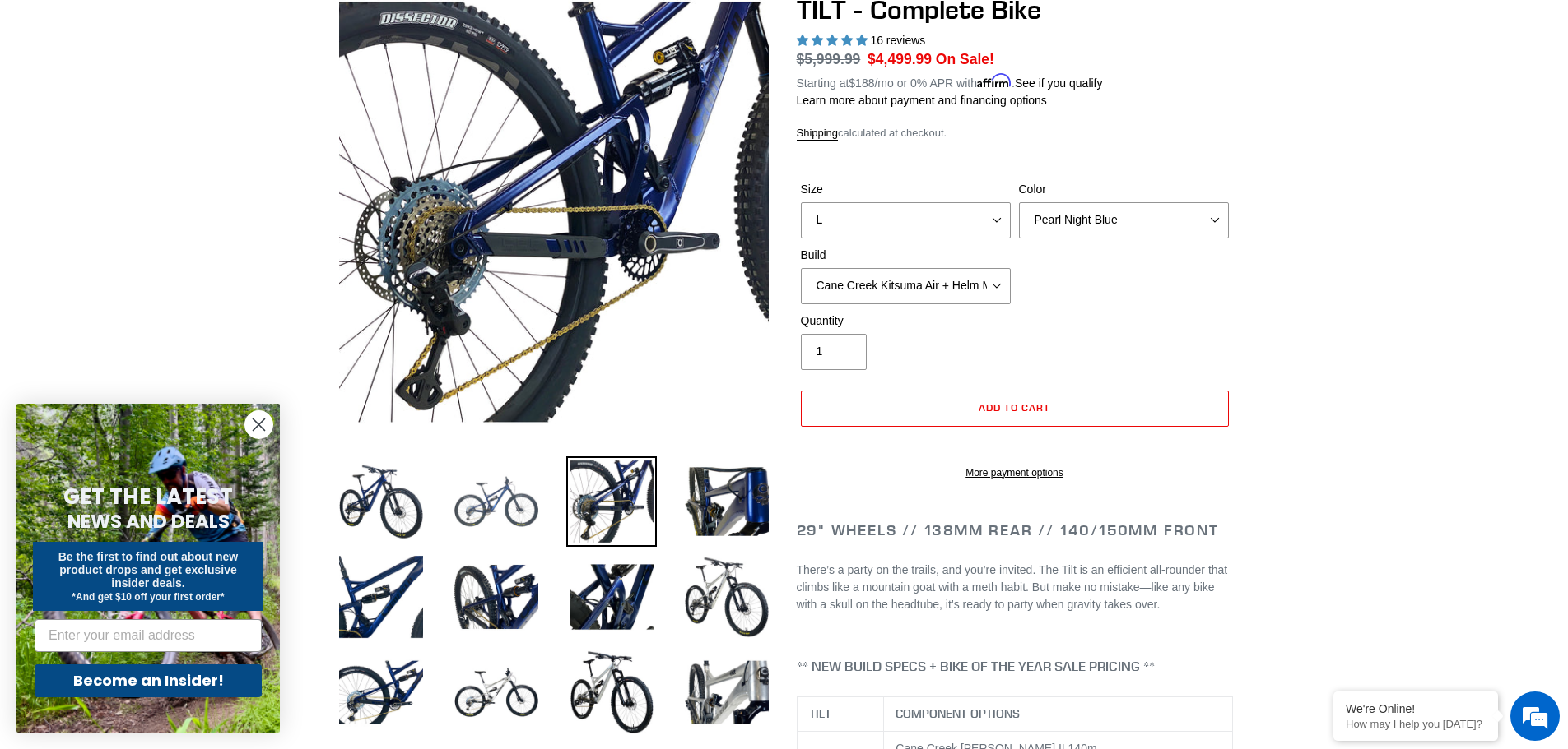
click at [516, 508] on img at bounding box center [496, 501] width 90 height 90
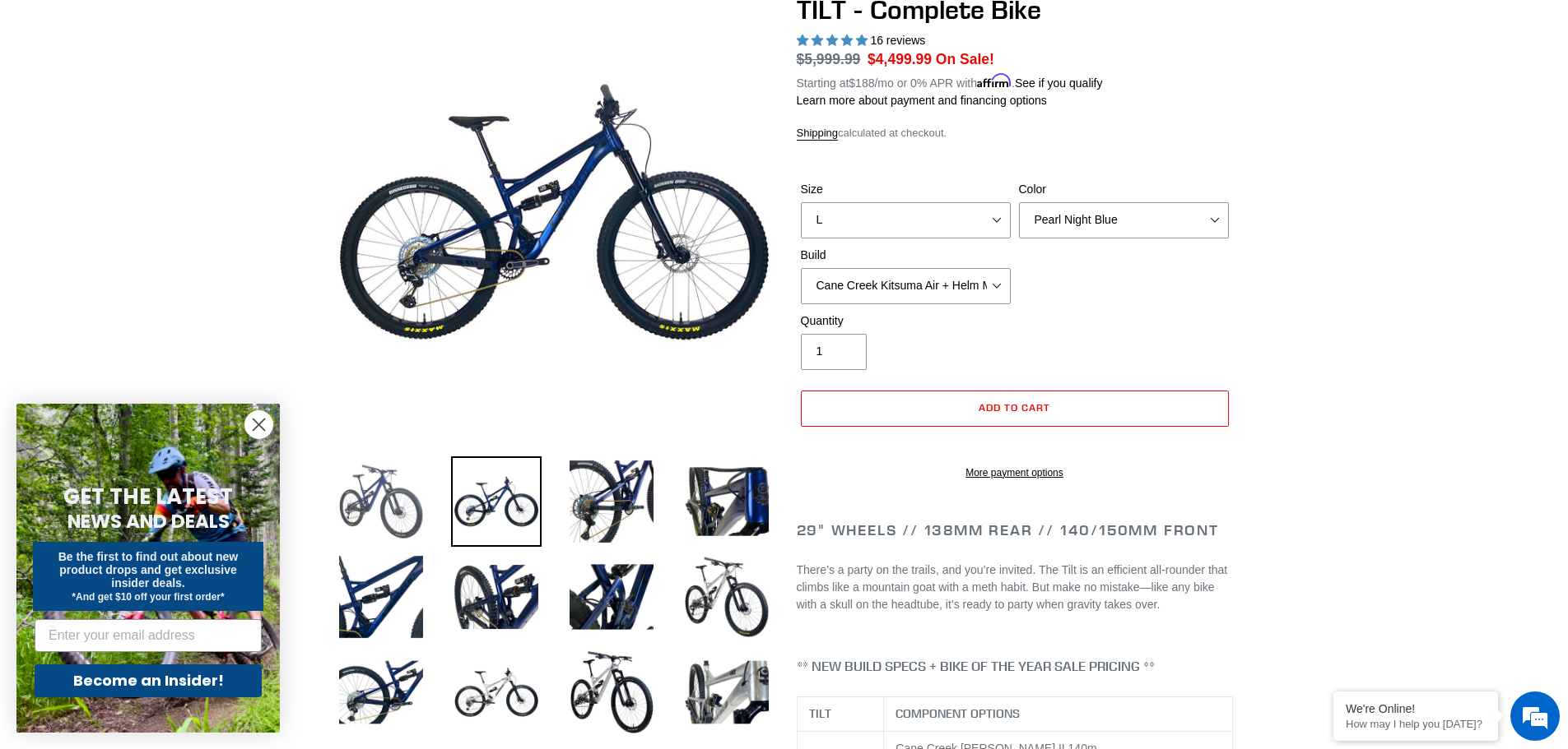
click at [357, 508] on img at bounding box center [380, 501] width 90 height 90
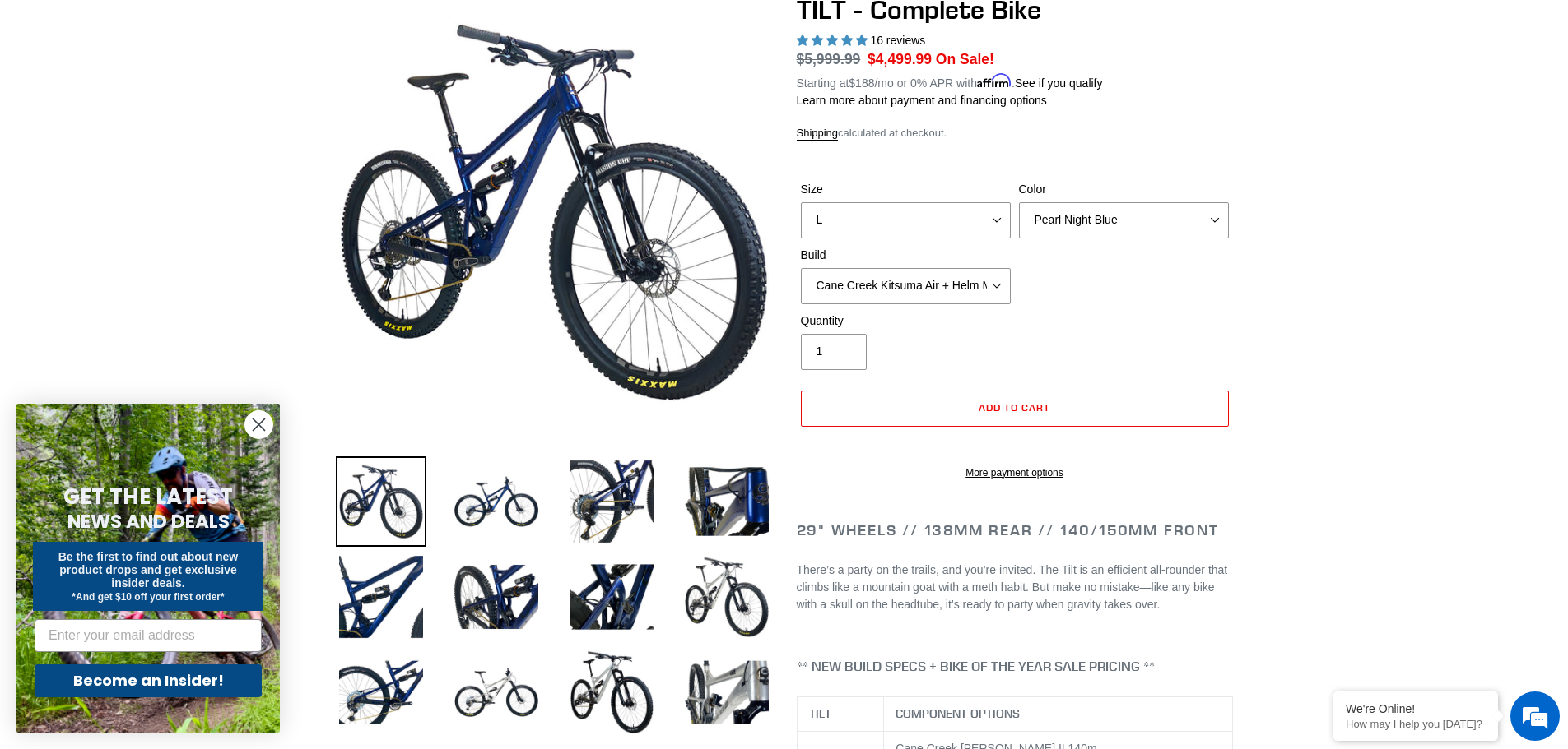
click at [560, 531] on li at bounding box center [599, 506] width 116 height 95
click at [519, 538] on img at bounding box center [496, 501] width 90 height 90
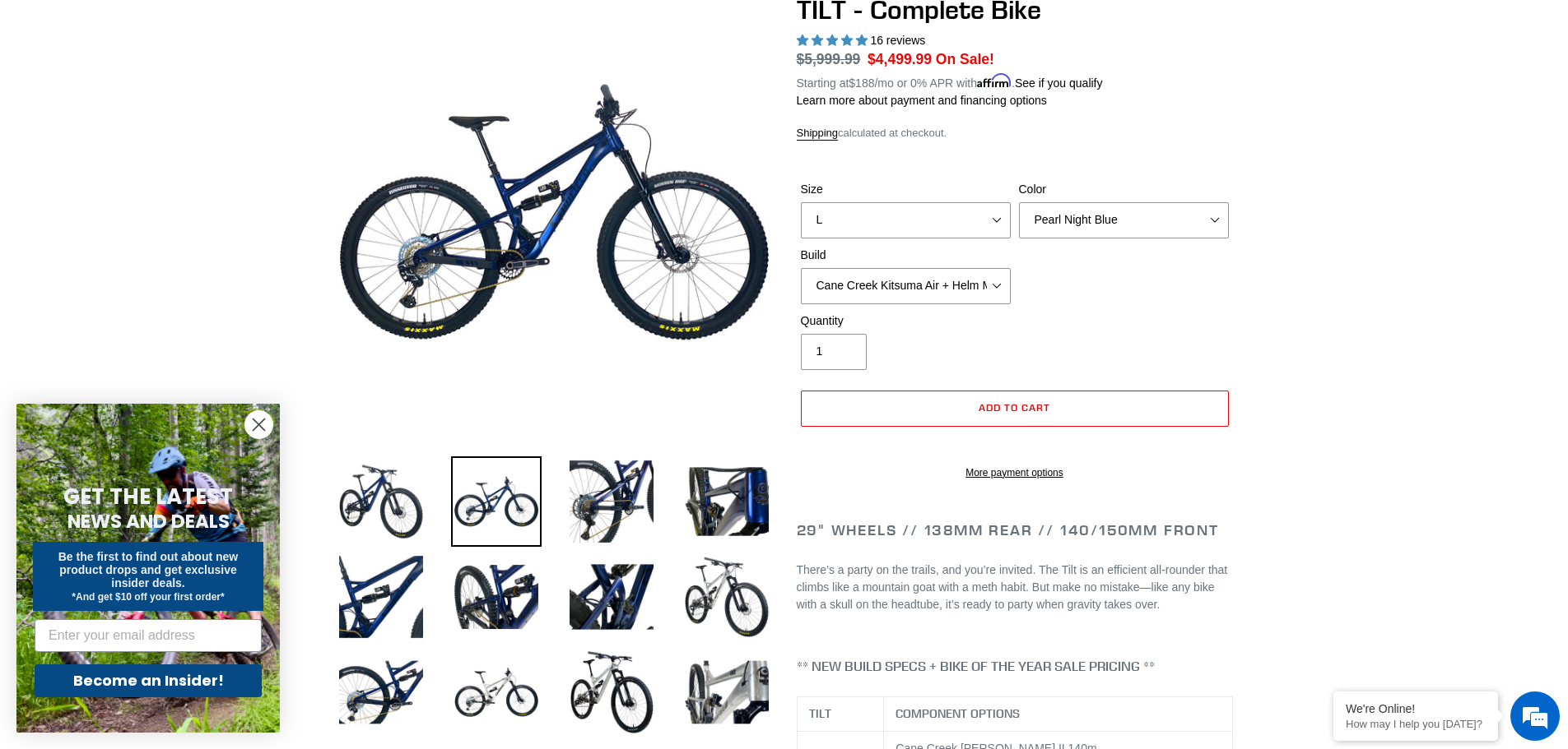
click at [564, 525] on li at bounding box center [599, 506] width 116 height 95
click at [732, 501] on img at bounding box center [726, 501] width 90 height 90
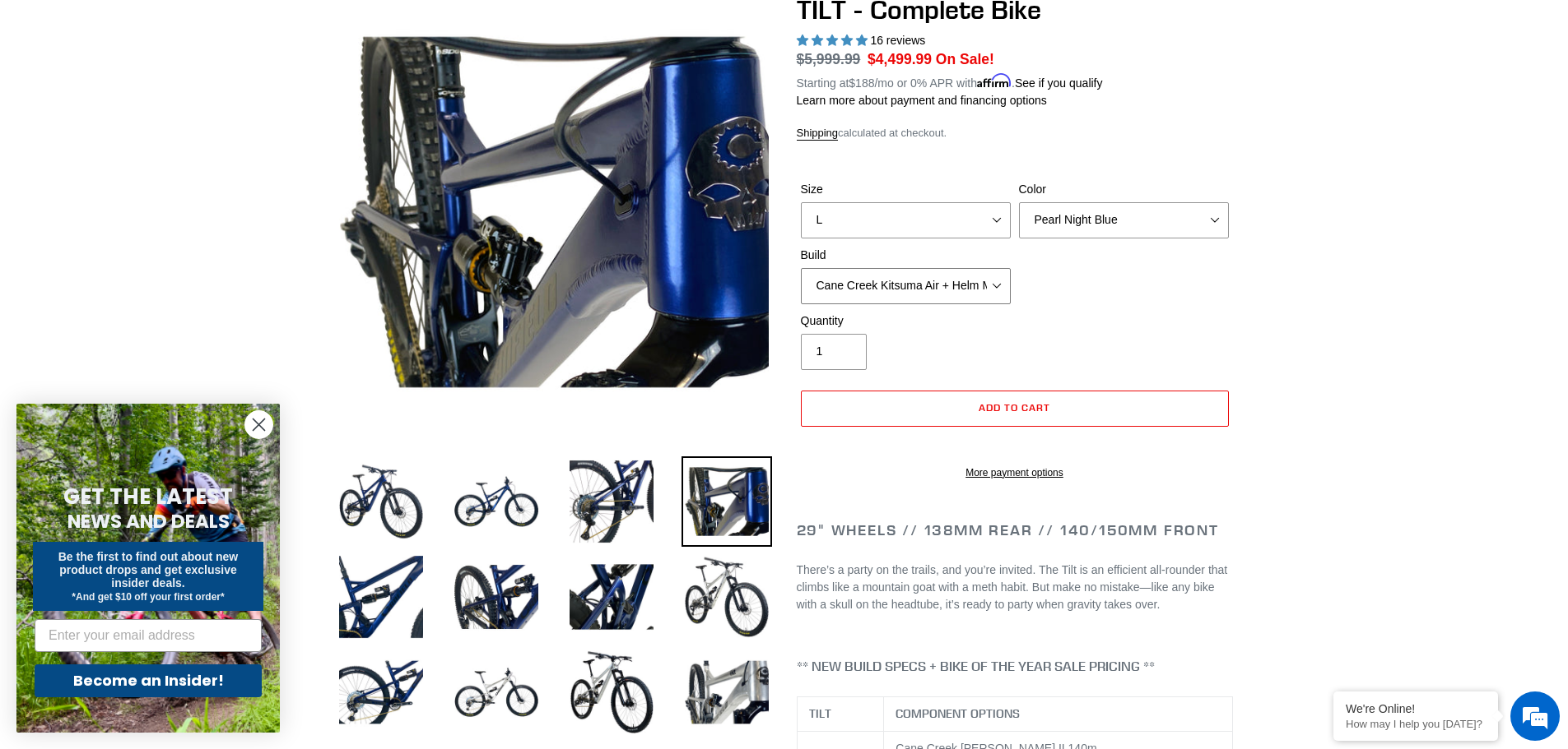
click at [995, 296] on select "Cane Creek Kitsuma Air + Helm MKII 140 + SRAM GX Cane Creek Kitsuma Air + Helm …" at bounding box center [906, 286] width 210 height 36
select select "Cane Creek Kitsuma Air + Helm MKII 140 + SRAM XO1"
click at [801, 268] on select "Cane Creek Kitsuma Air + Helm MKII 140 + SRAM GX Cane Creek Kitsuma Air + Helm …" at bounding box center [906, 286] width 210 height 36
click at [507, 513] on img at bounding box center [496, 501] width 90 height 90
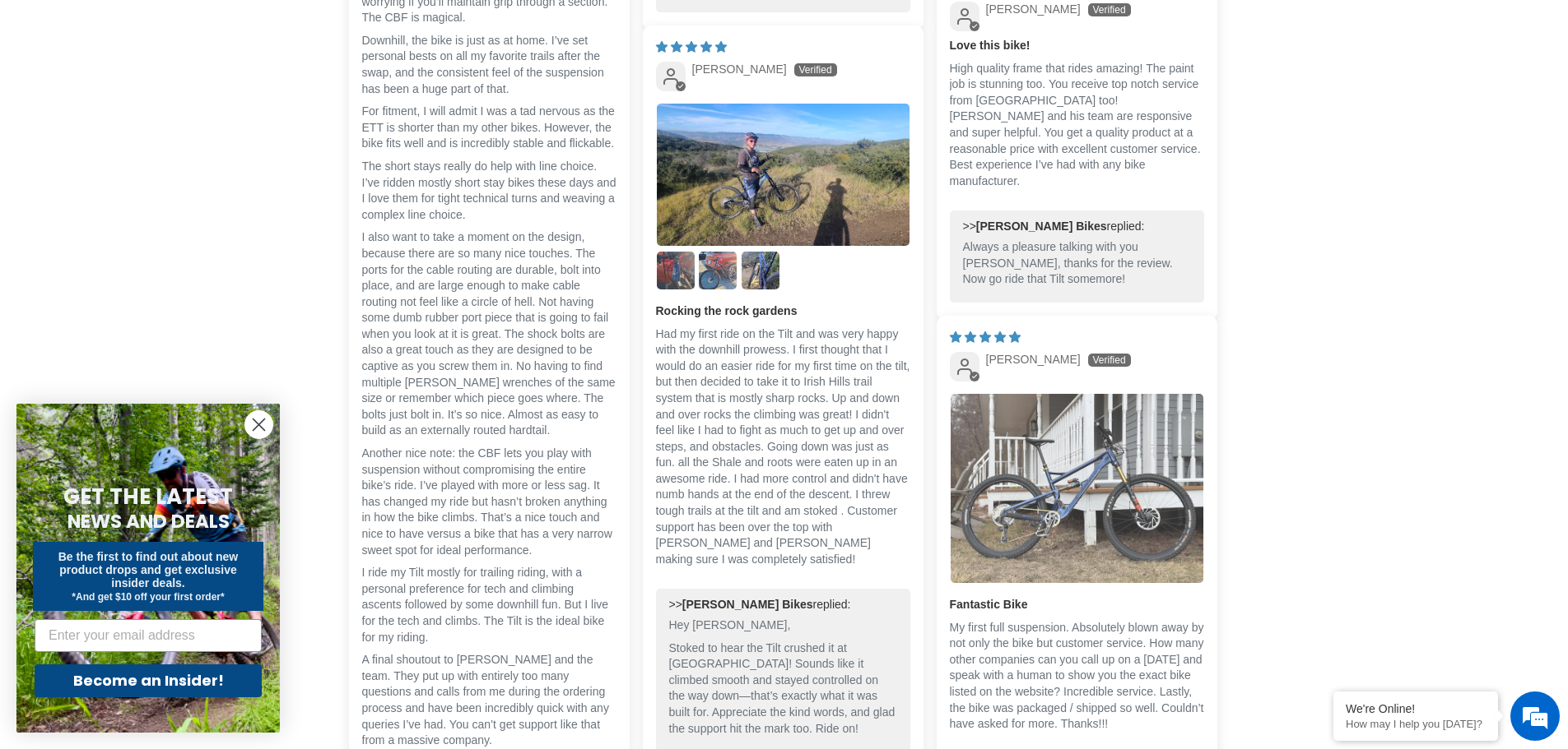
scroll to position [4277, 0]
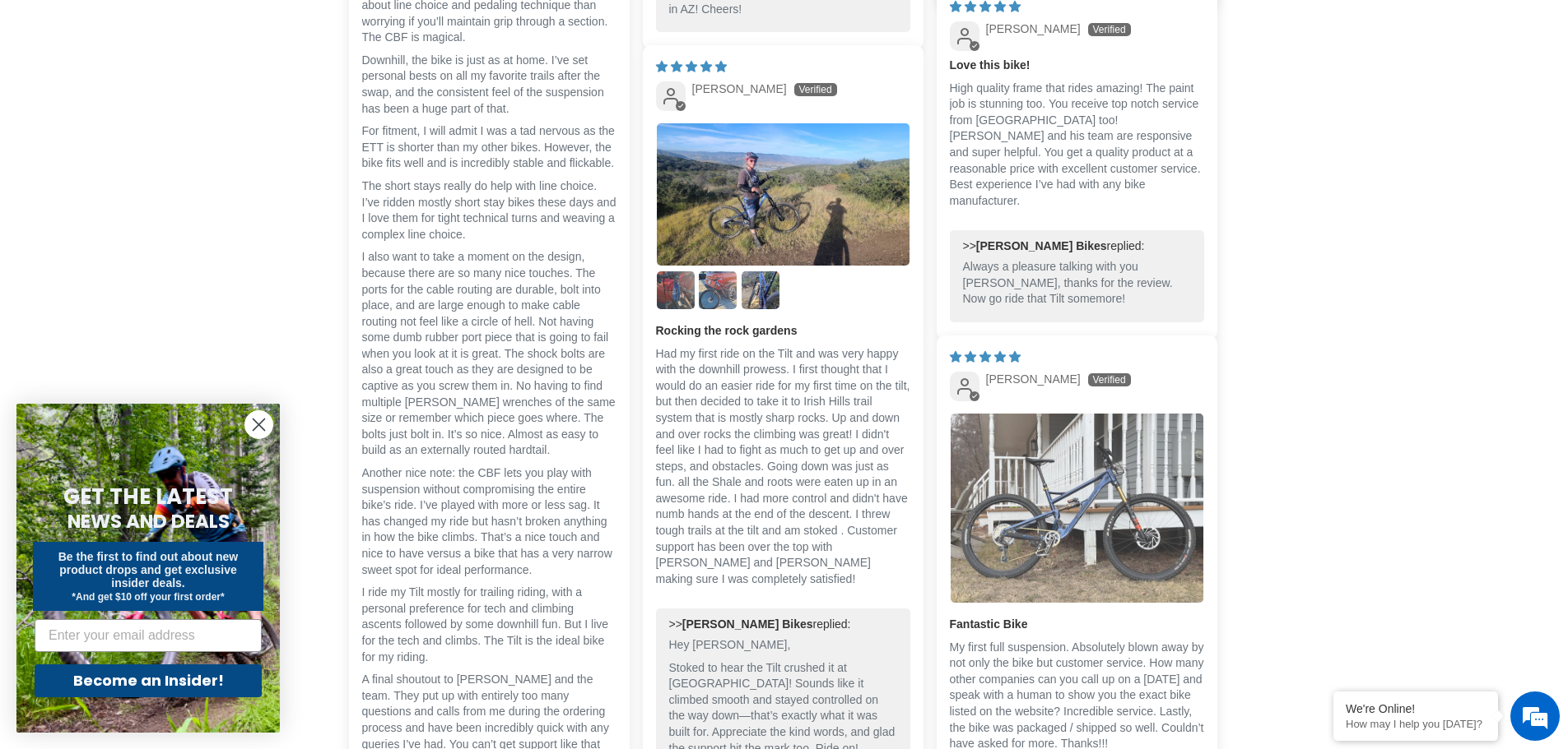
click at [1034, 506] on img "Link to user picture 1" at bounding box center [1077, 508] width 253 height 189
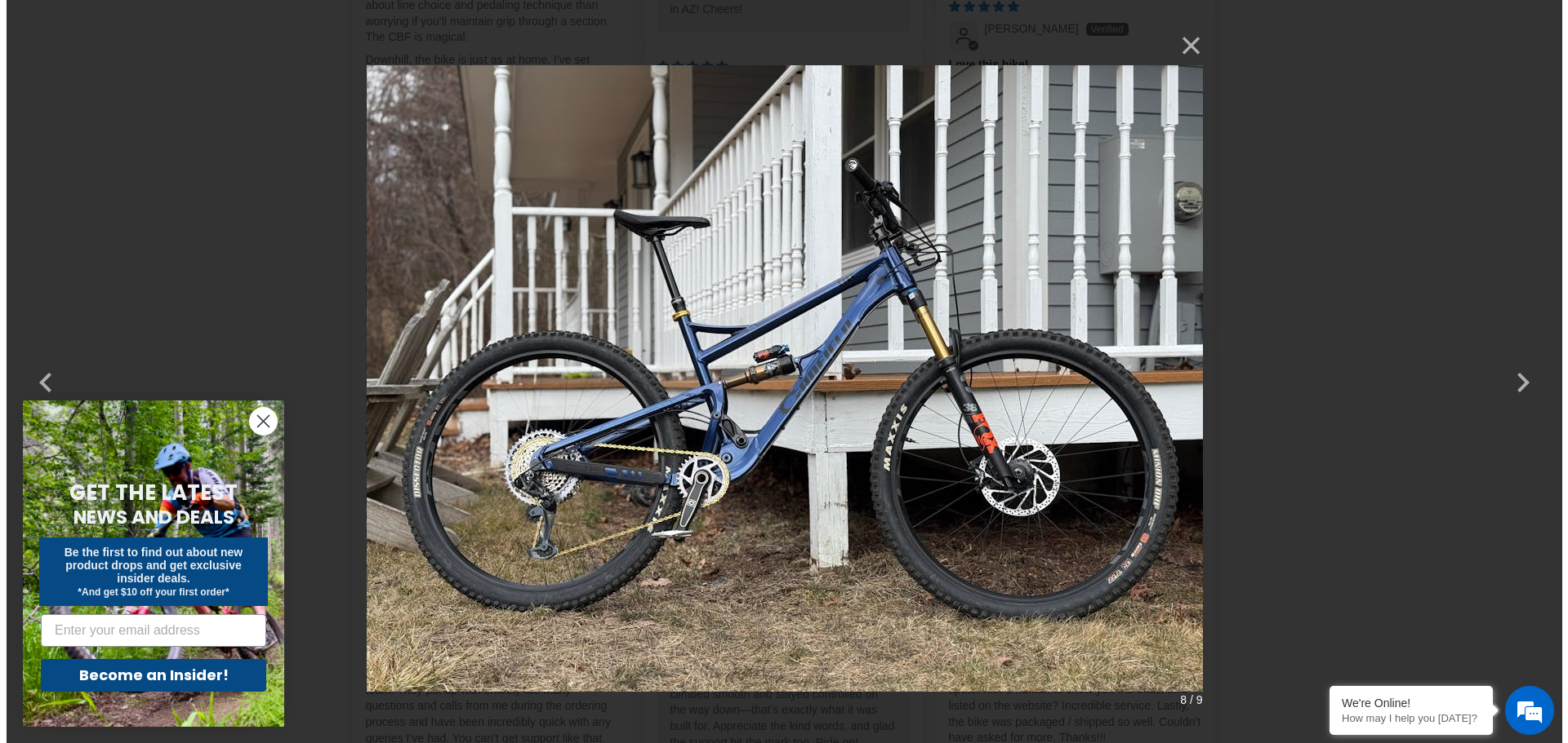
scroll to position [0, 0]
